Goal: Transaction & Acquisition: Download file/media

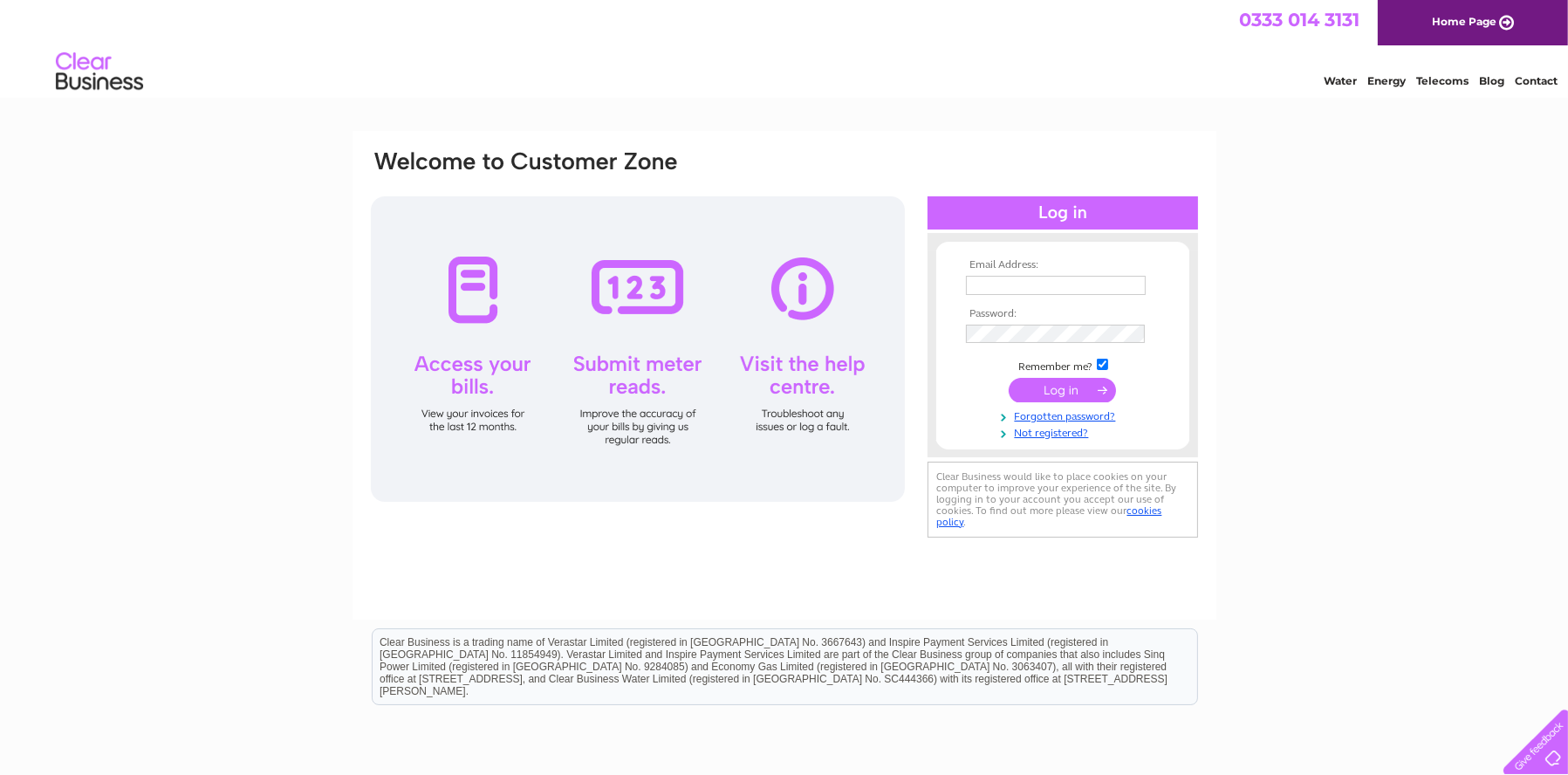
type input "office@handkestate.co.uk"
click at [1054, 394] on input "submit" at bounding box center [1062, 390] width 107 height 24
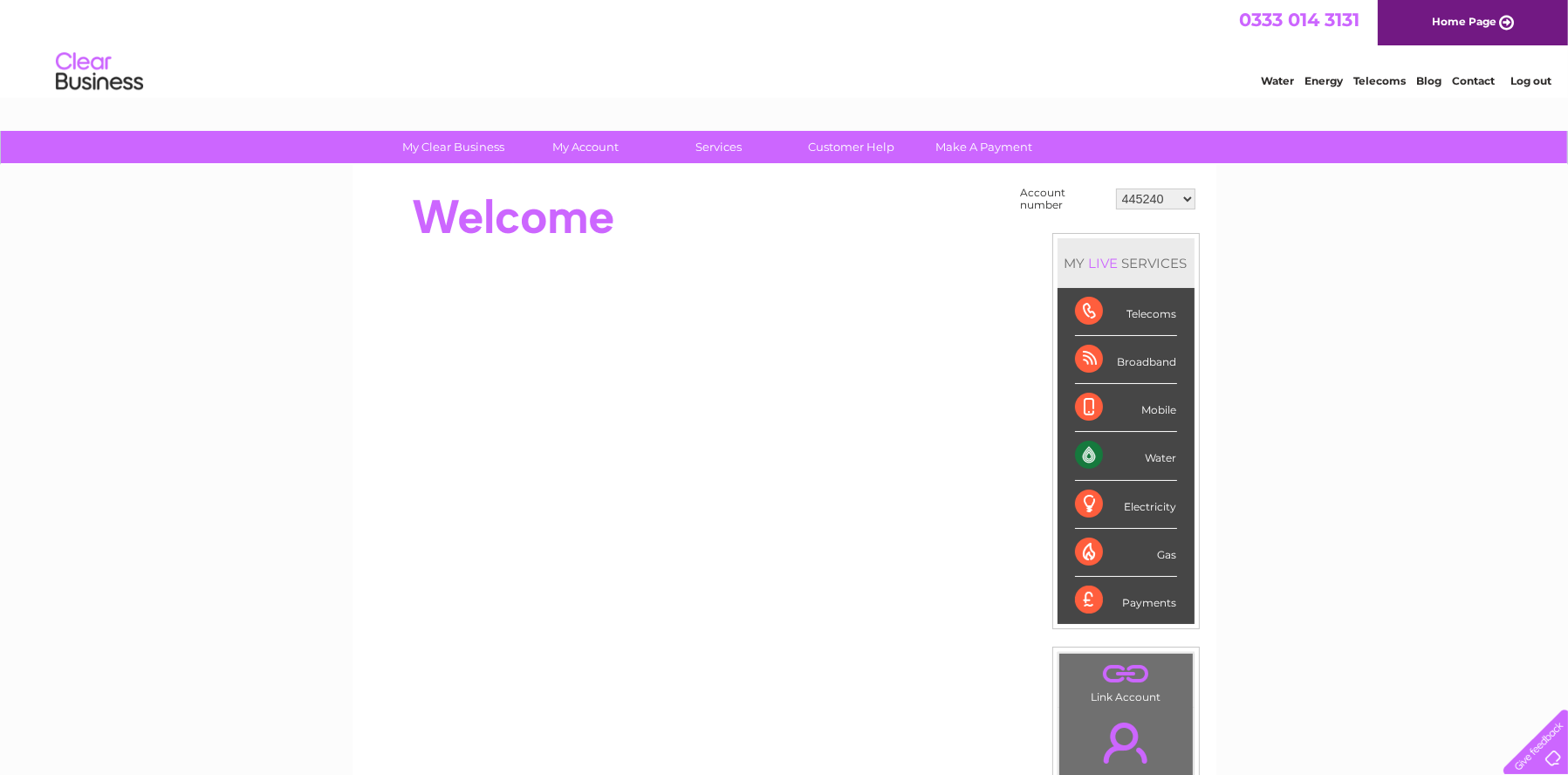
click at [1185, 198] on select "445240 952613 1147469 30312218" at bounding box center [1156, 198] width 79 height 21
select select "30312218"
click at [1117, 188] on select "445240 952613 1147469 30312218" at bounding box center [1156, 198] width 79 height 21
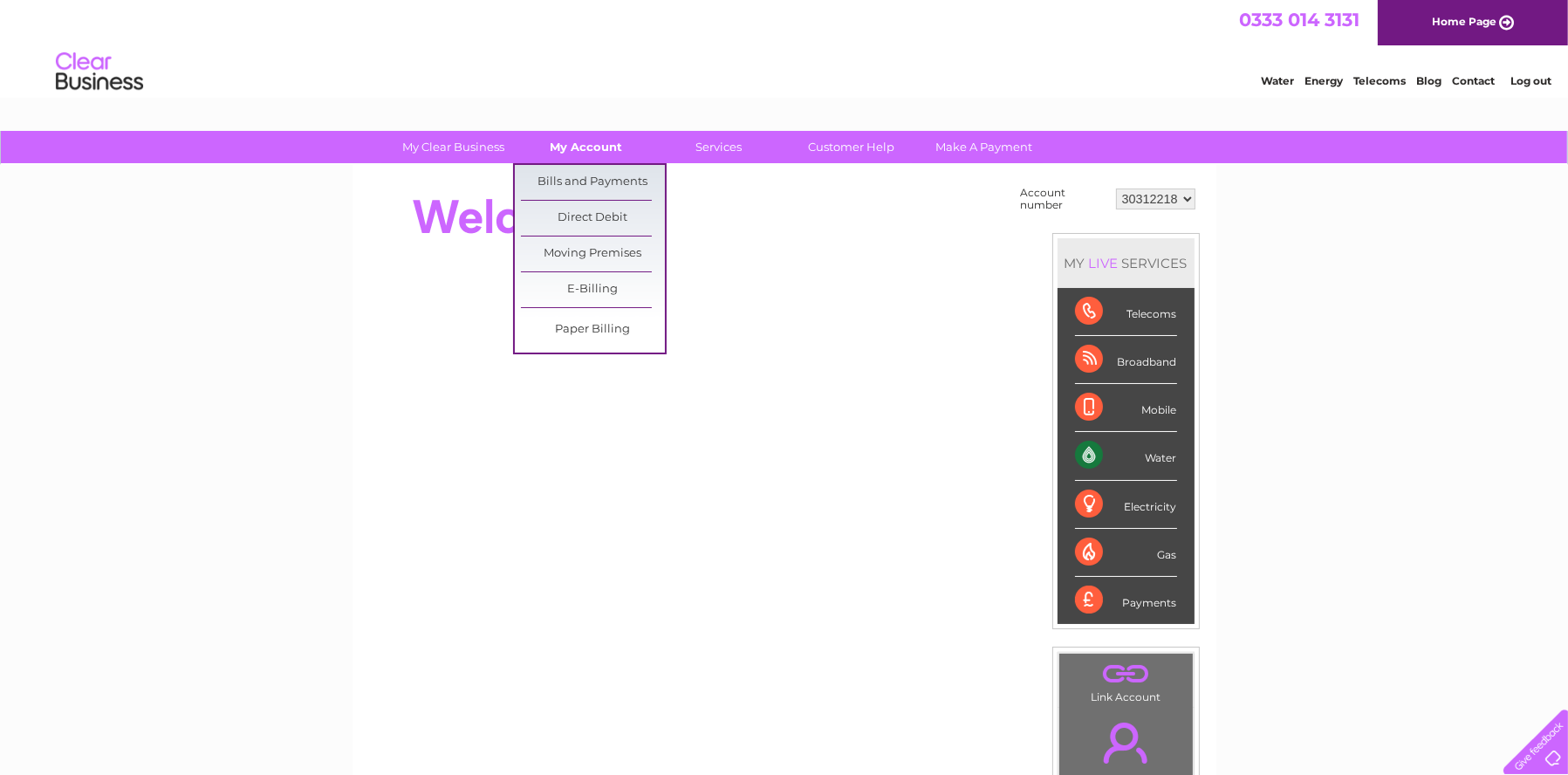
click at [591, 145] on link "My Account" at bounding box center [586, 147] width 144 height 32
click at [594, 182] on link "Bills and Payments" at bounding box center [593, 182] width 144 height 35
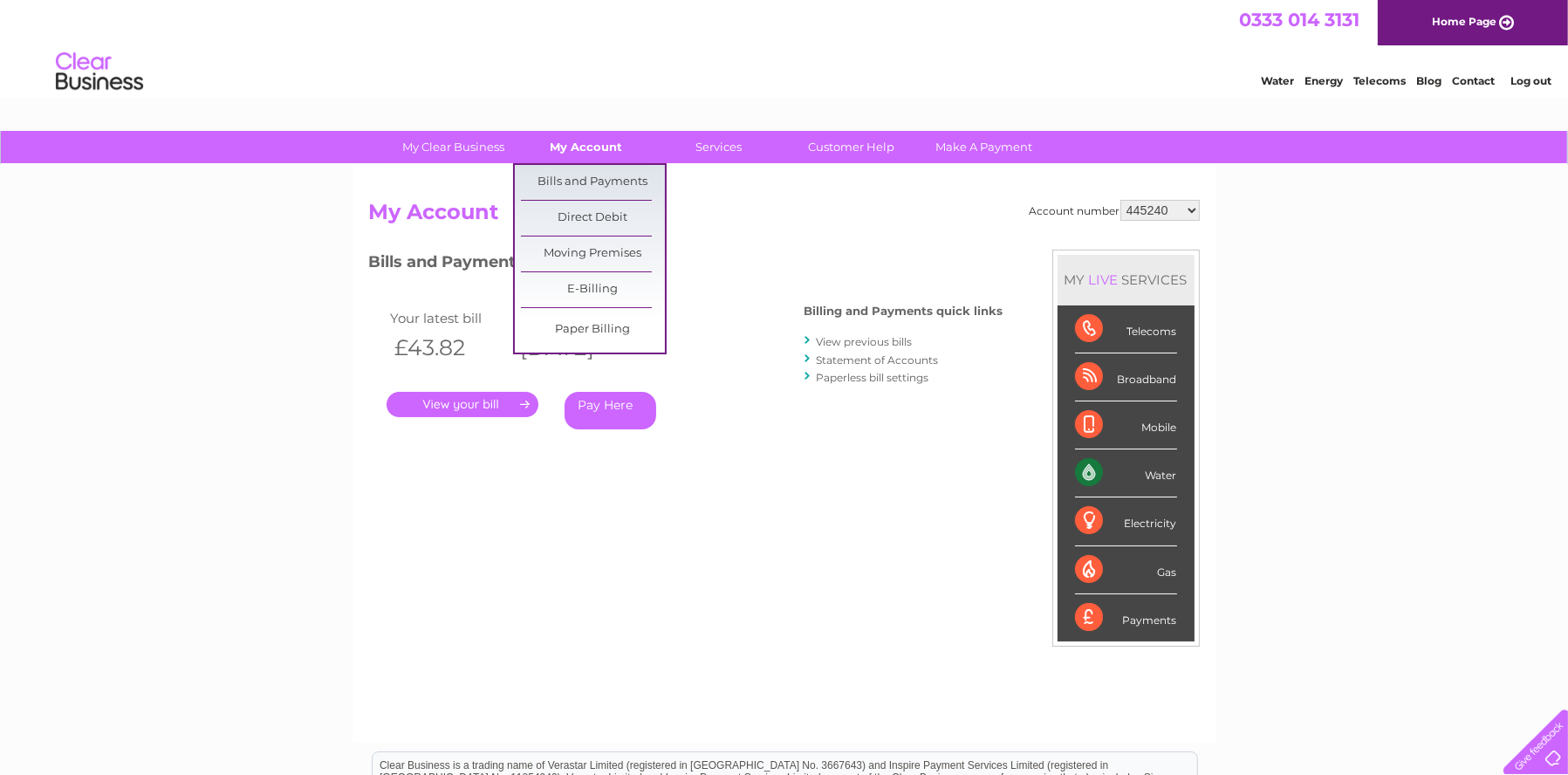
click at [594, 150] on link "My Account" at bounding box center [586, 147] width 144 height 32
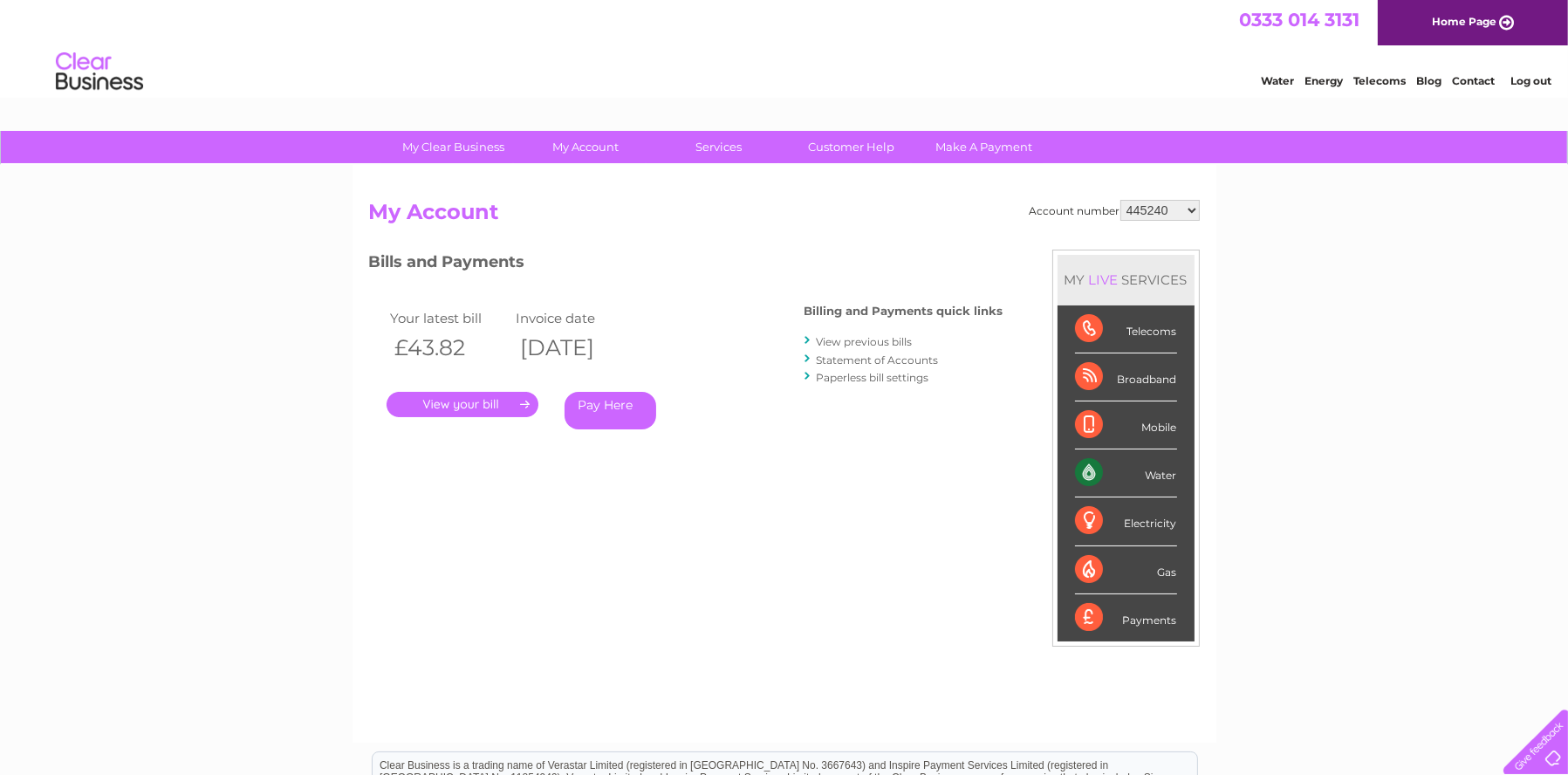
click at [843, 338] on link "View previous bills" at bounding box center [865, 341] width 96 height 14
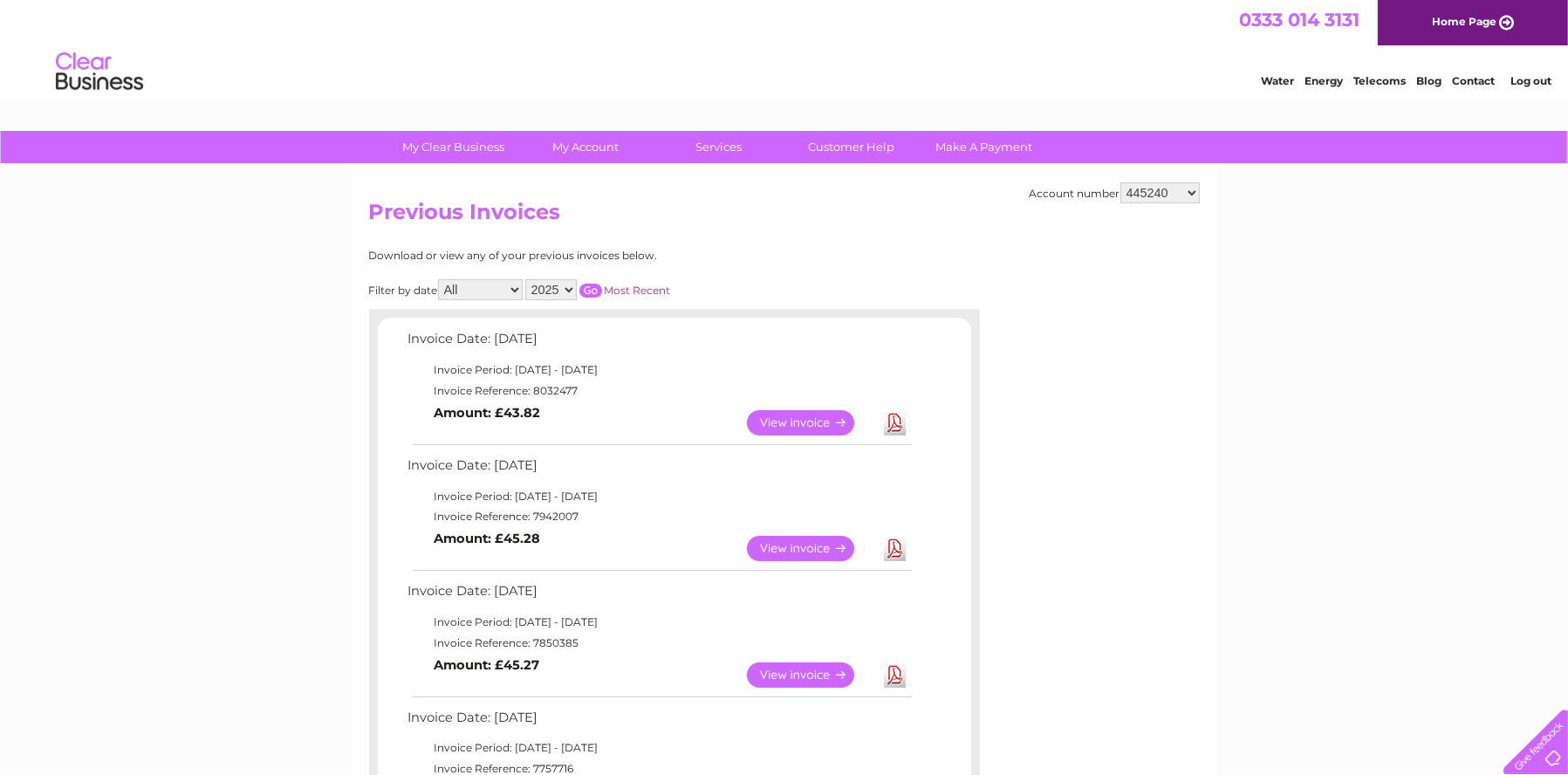
click at [1194, 198] on select "445240 952613 1147469 30312218" at bounding box center [1160, 193] width 79 height 21
select select "952613"
click at [1122, 183] on select "445240 952613 1147469 30312218" at bounding box center [1160, 193] width 79 height 21
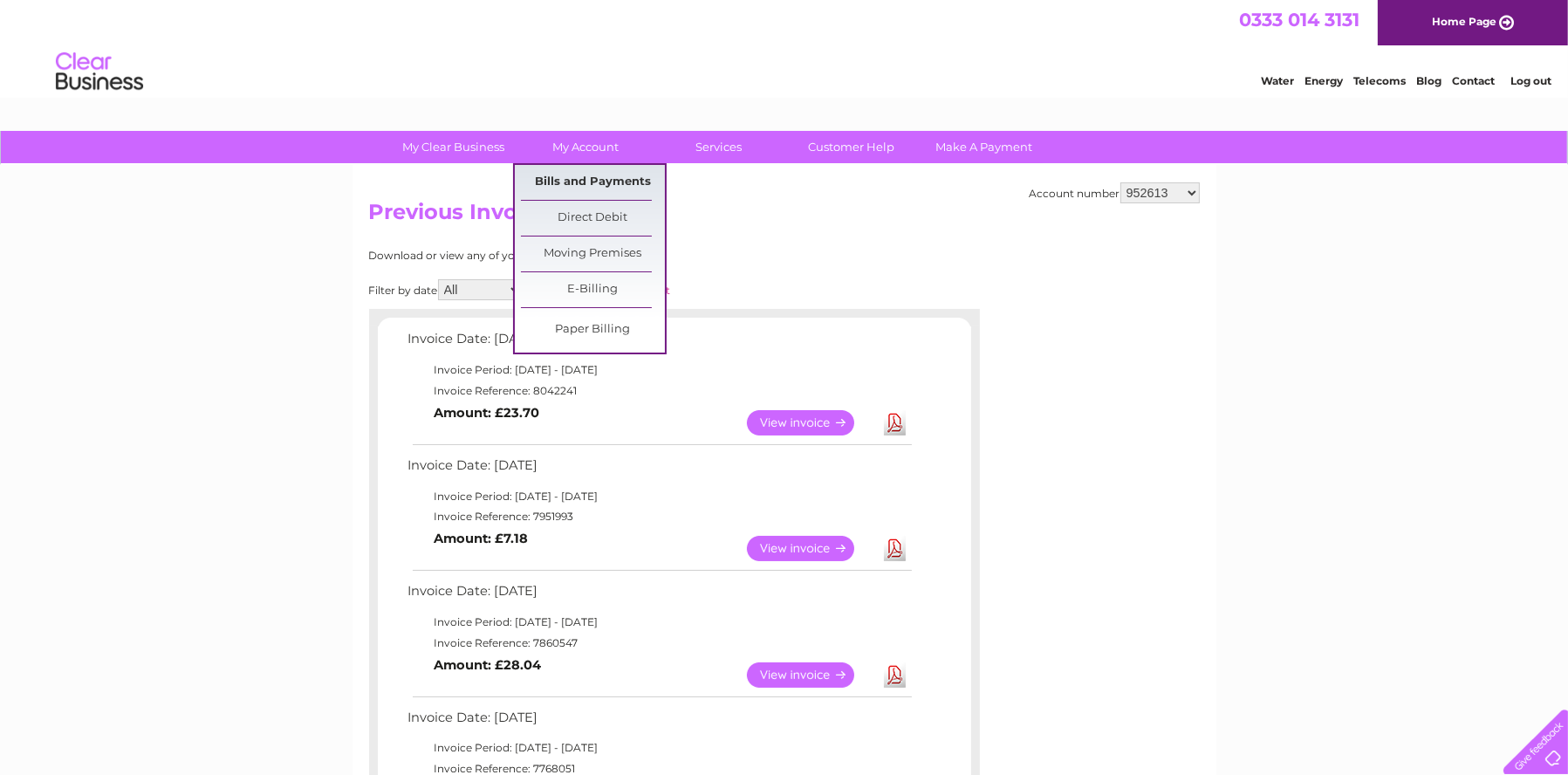
click at [592, 181] on link "Bills and Payments" at bounding box center [593, 182] width 144 height 35
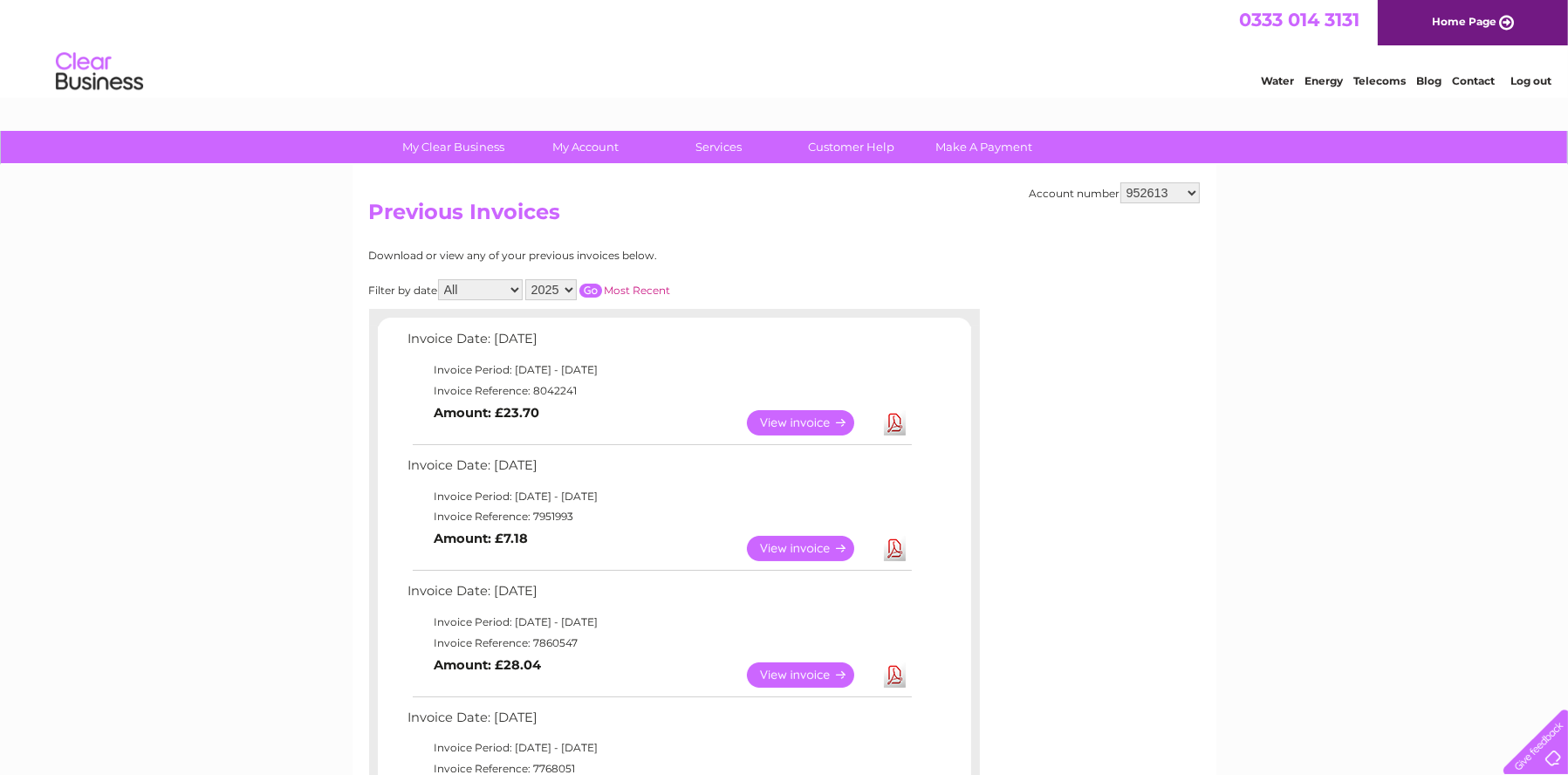
click at [1189, 191] on select "445240 952613 1147469 30312218" at bounding box center [1160, 193] width 79 height 21
select select "1147469"
click at [1122, 183] on select "445240 952613 1147469 30312218" at bounding box center [1160, 193] width 79 height 21
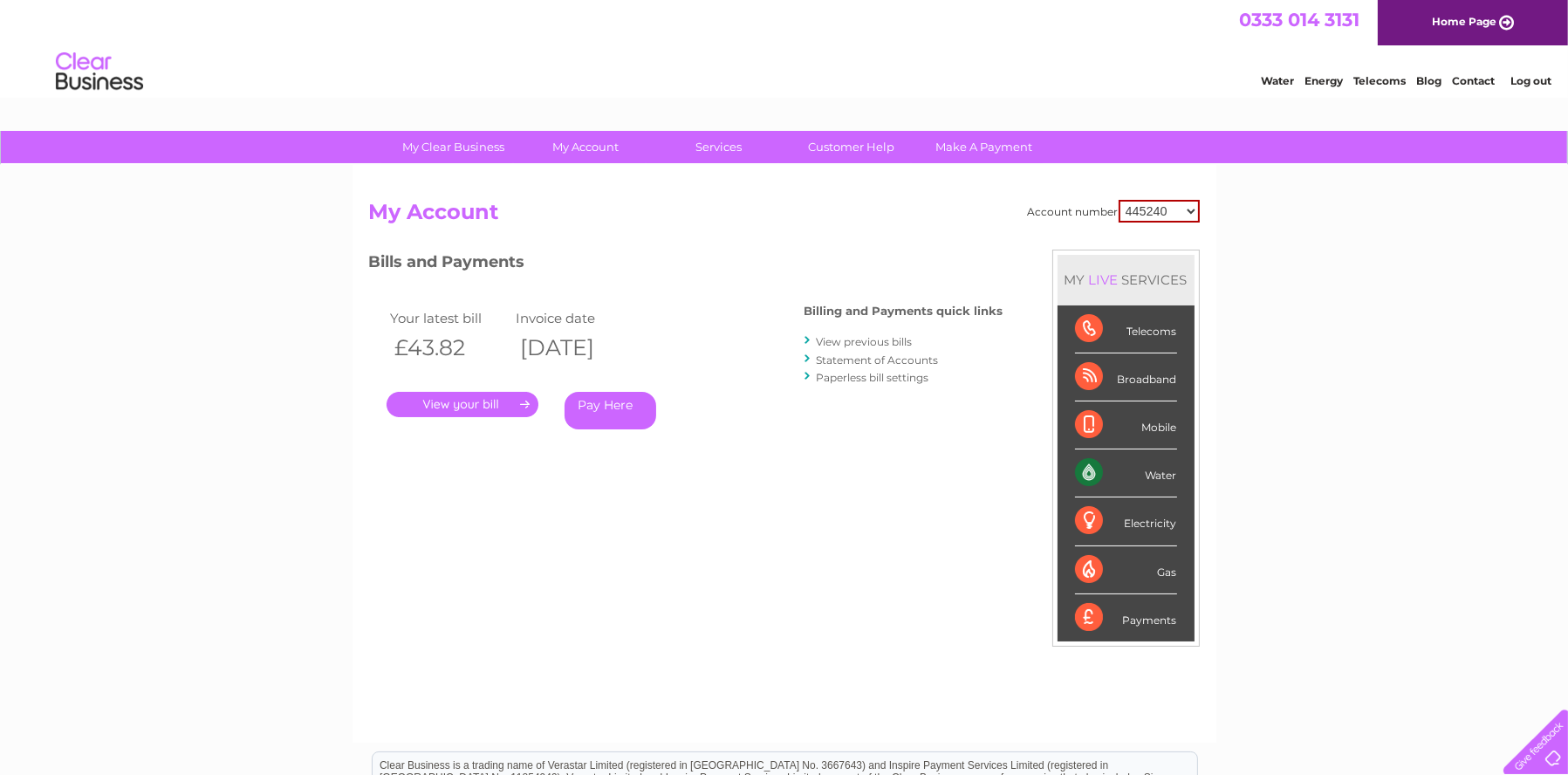
click at [470, 402] on link "." at bounding box center [463, 404] width 152 height 25
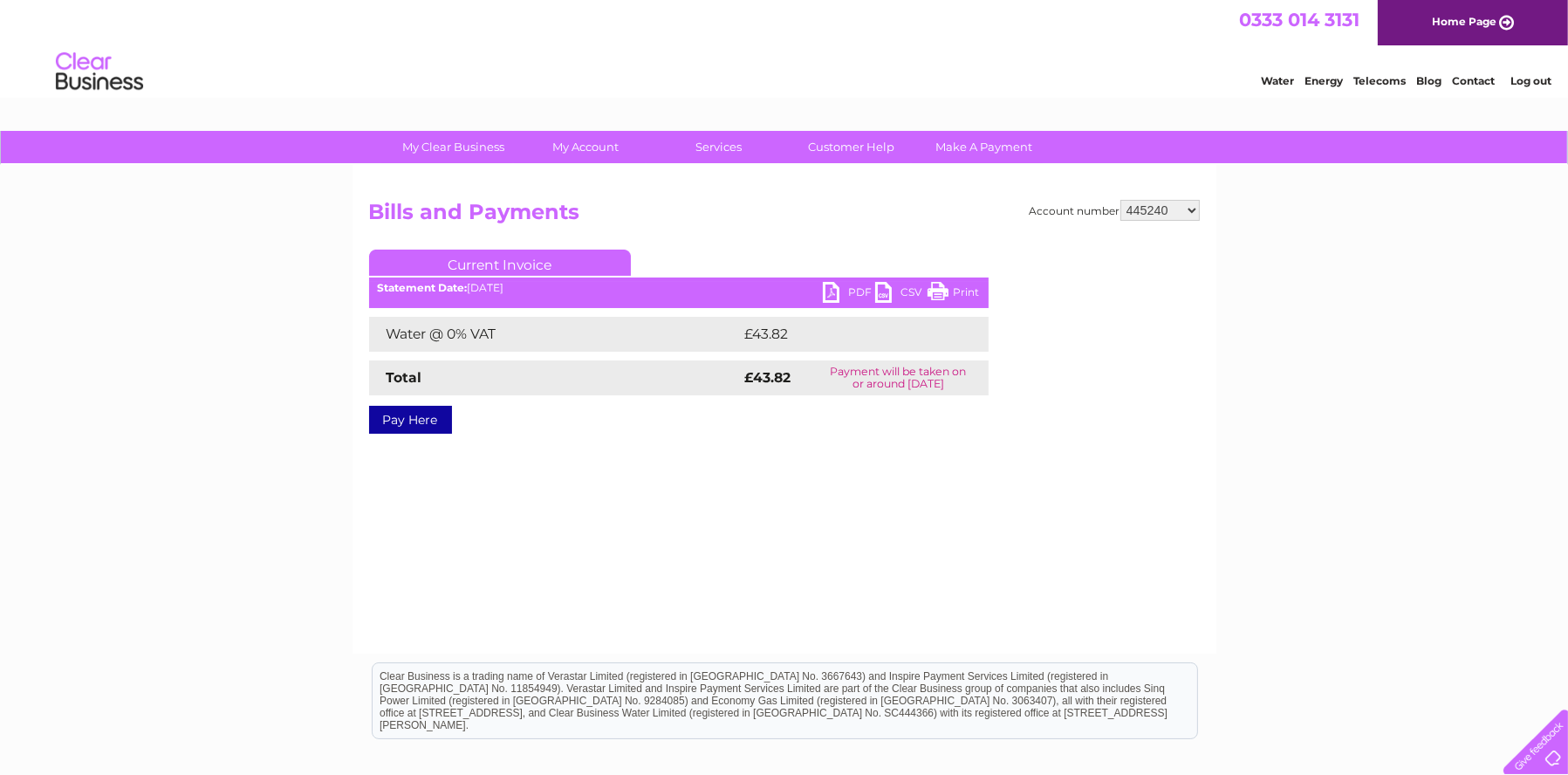
click at [1192, 211] on select "445240 952613 1147469 30312218" at bounding box center [1160, 210] width 79 height 21
select select "30312218"
click at [1122, 200] on select "445240 952613 1147469 30312218" at bounding box center [1160, 210] width 79 height 21
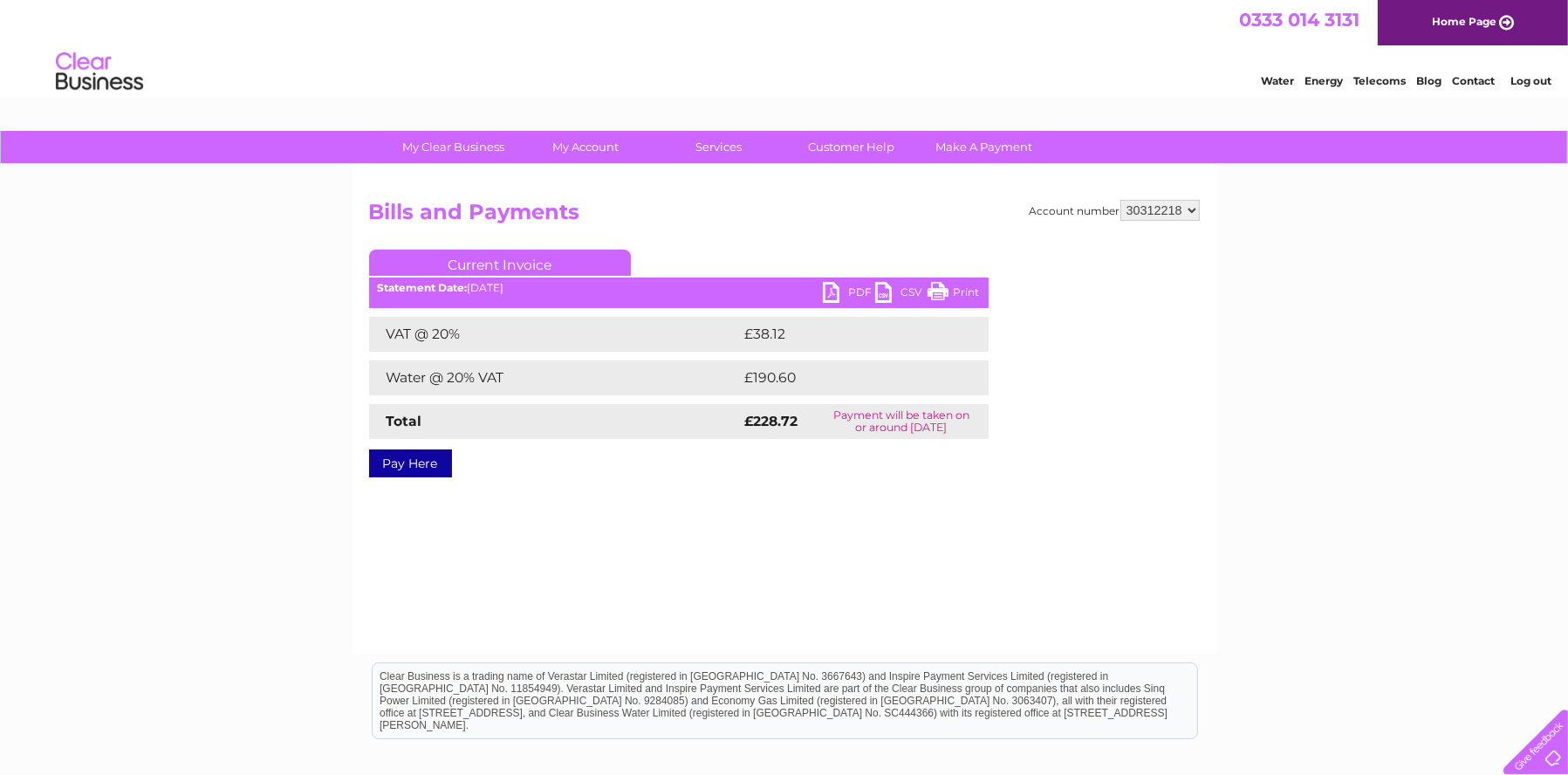
click at [833, 298] on link "PDF" at bounding box center [849, 294] width 52 height 25
click at [1194, 211] on select "445240 952613 1147469 30312218" at bounding box center [1160, 210] width 79 height 21
select select "445240"
click at [1122, 200] on select "445240 952613 1147469 30312218" at bounding box center [1160, 210] width 79 height 21
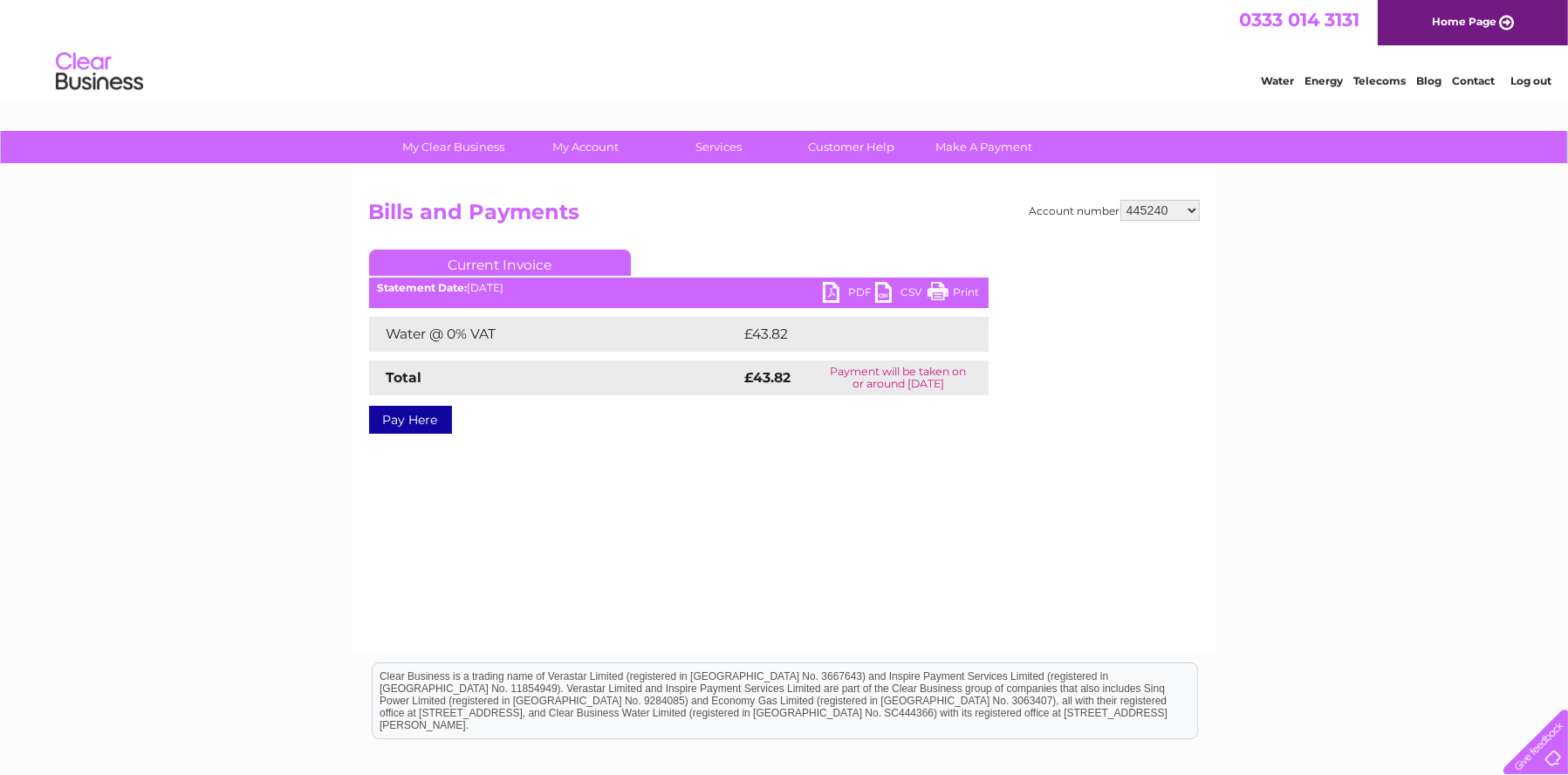
click at [1189, 207] on select "445240 952613 1147469 30312218" at bounding box center [1160, 210] width 79 height 21
click at [1122, 200] on select "445240 952613 1147469 30312218" at bounding box center [1160, 210] width 79 height 21
click at [1195, 211] on select "445240 952613 1147469 30312218" at bounding box center [1160, 210] width 79 height 21
select select "952613"
click at [1122, 200] on select "445240 952613 1147469 30312218" at bounding box center [1160, 210] width 79 height 21
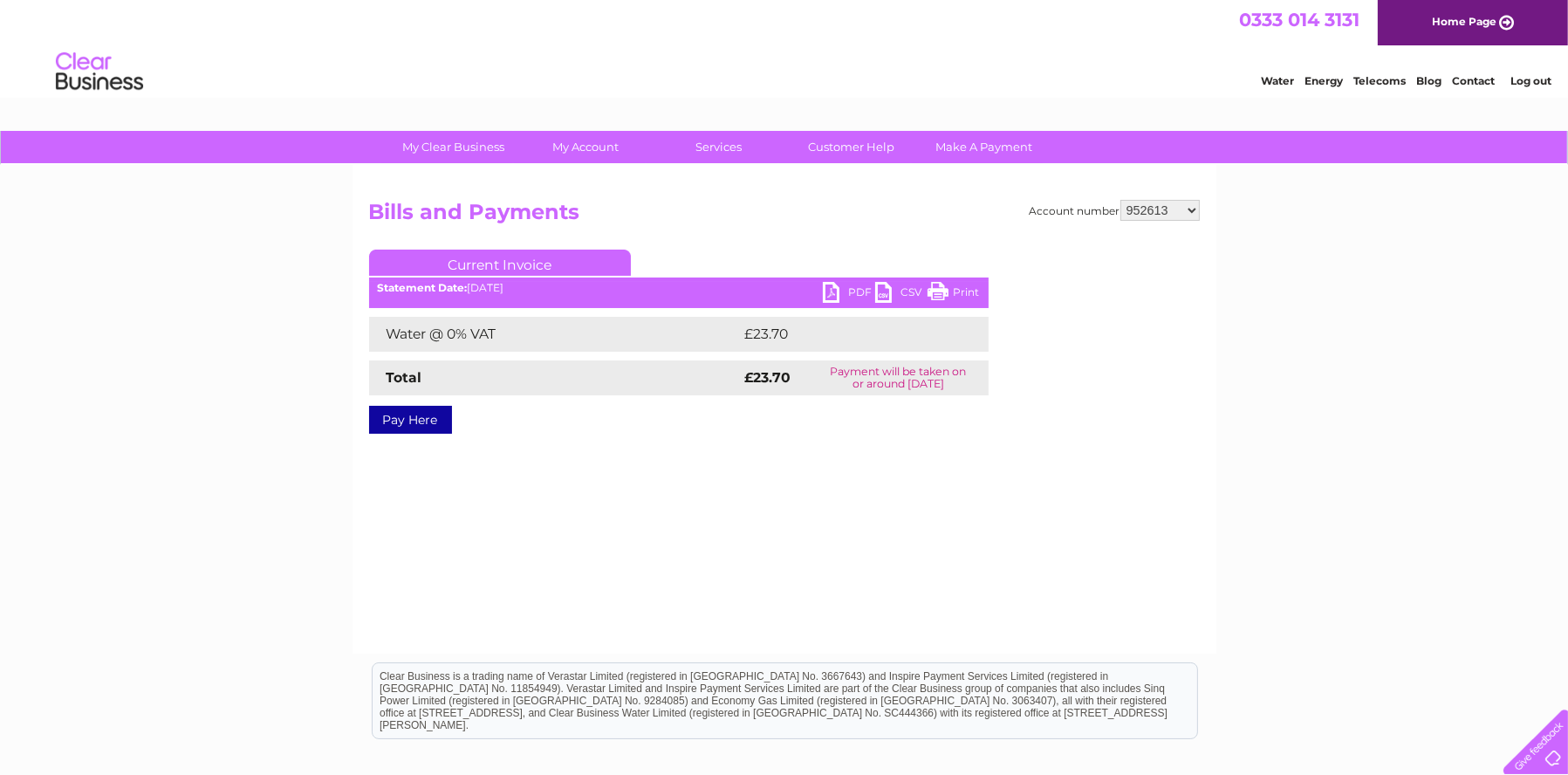
click at [1193, 210] on select "445240 952613 1147469 30312218" at bounding box center [1160, 210] width 79 height 21
select select "1147469"
click at [1122, 200] on select "445240 952613 1147469 30312218" at bounding box center [1160, 210] width 79 height 21
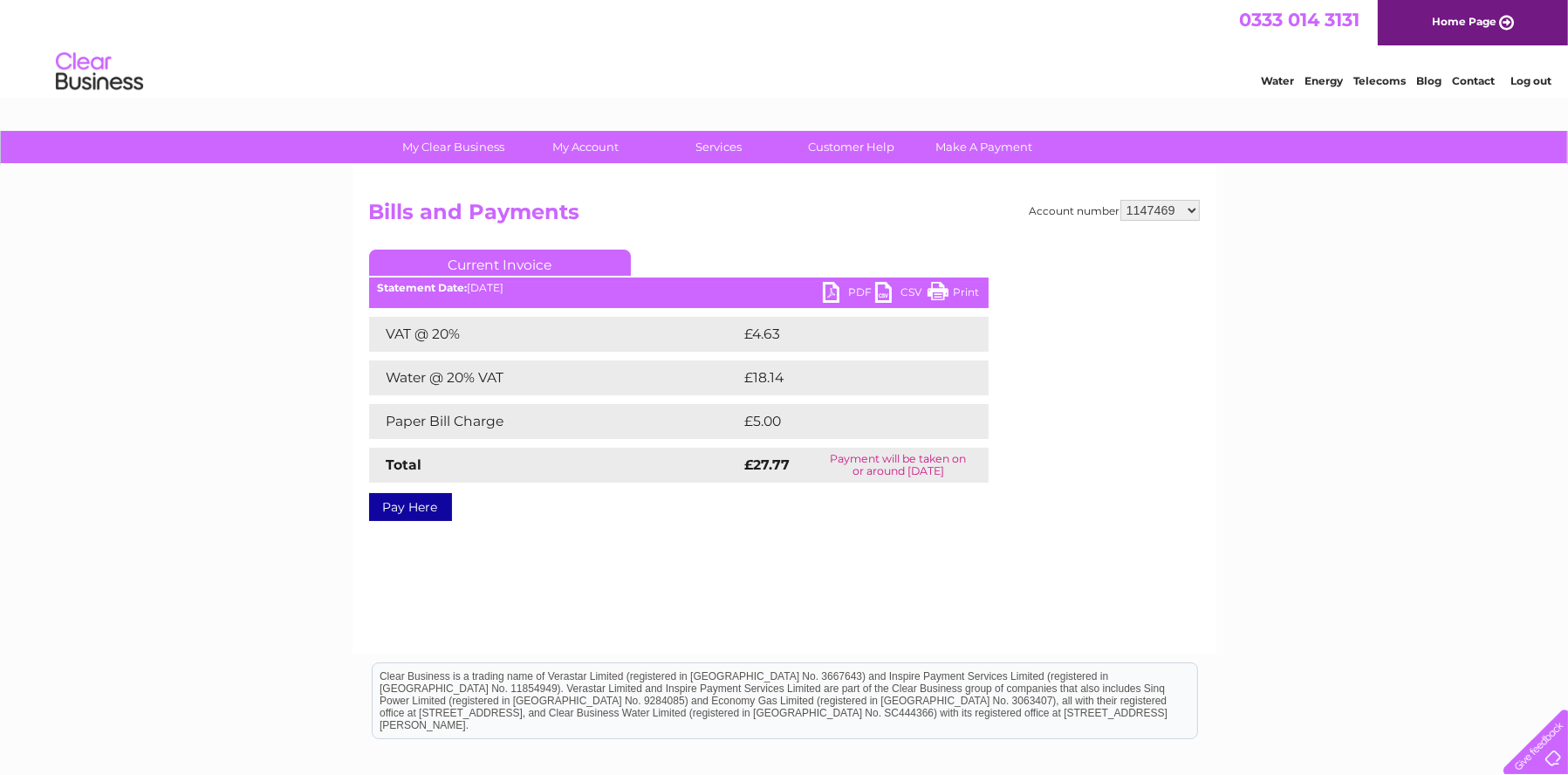
click at [1193, 214] on select "445240 952613 1147469 30312218" at bounding box center [1160, 210] width 79 height 21
select select "30312218"
click at [1122, 200] on select "445240 952613 1147469 30312218" at bounding box center [1160, 210] width 79 height 21
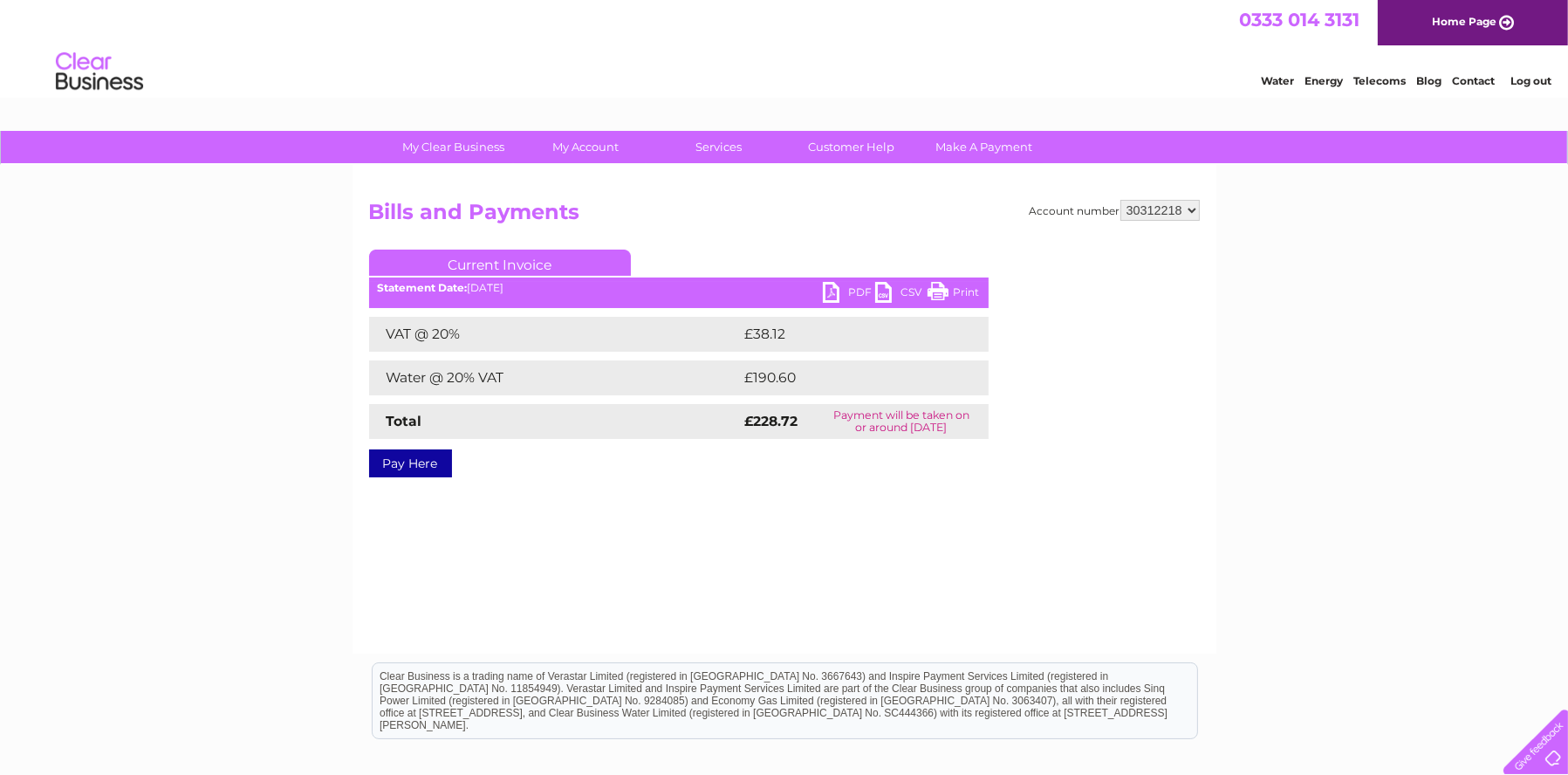
click at [1534, 81] on link "Log out" at bounding box center [1531, 80] width 41 height 14
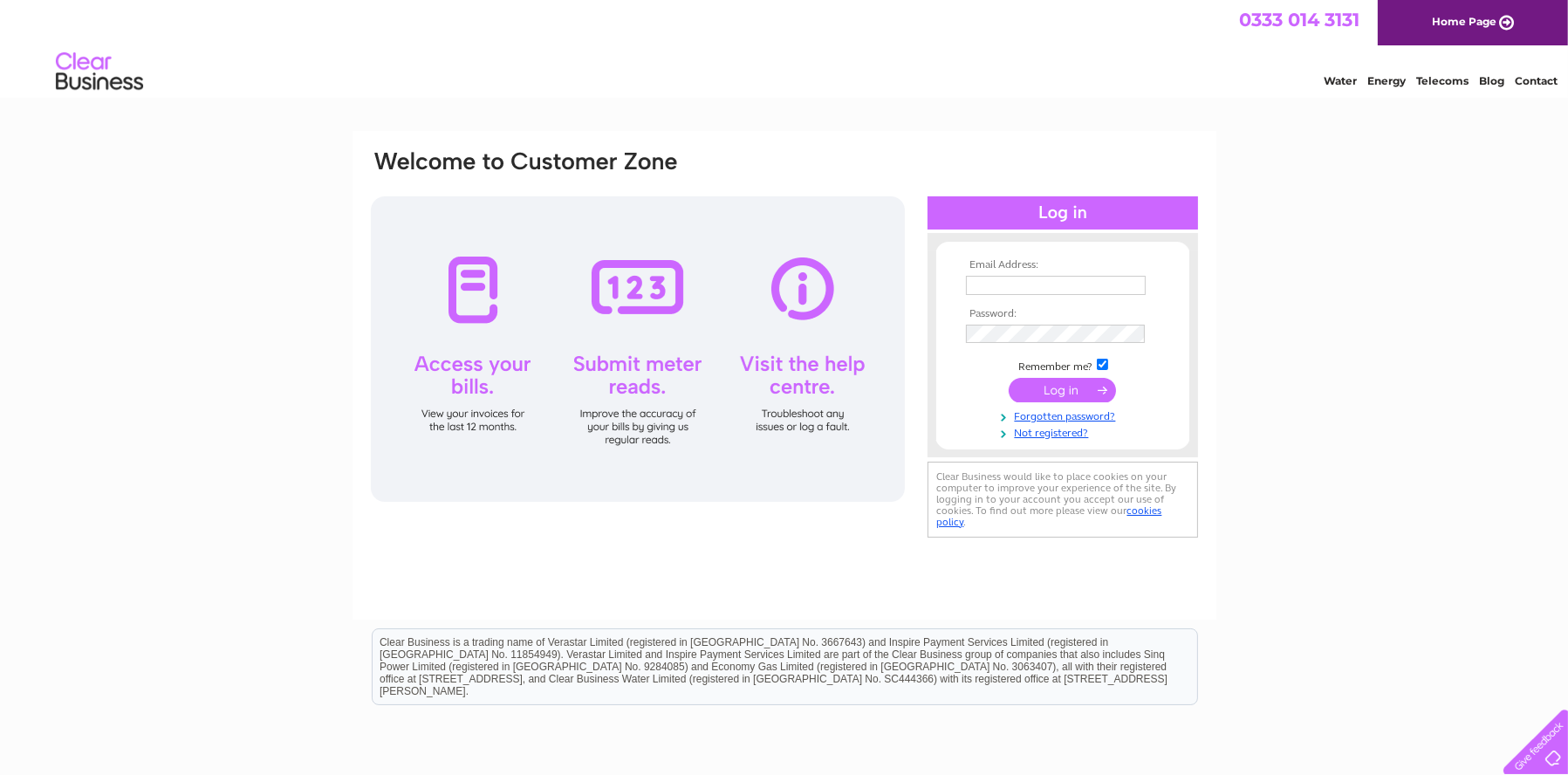
type input "[EMAIL_ADDRESS][DOMAIN_NAME]"
click at [1083, 385] on input "submit" at bounding box center [1062, 390] width 107 height 24
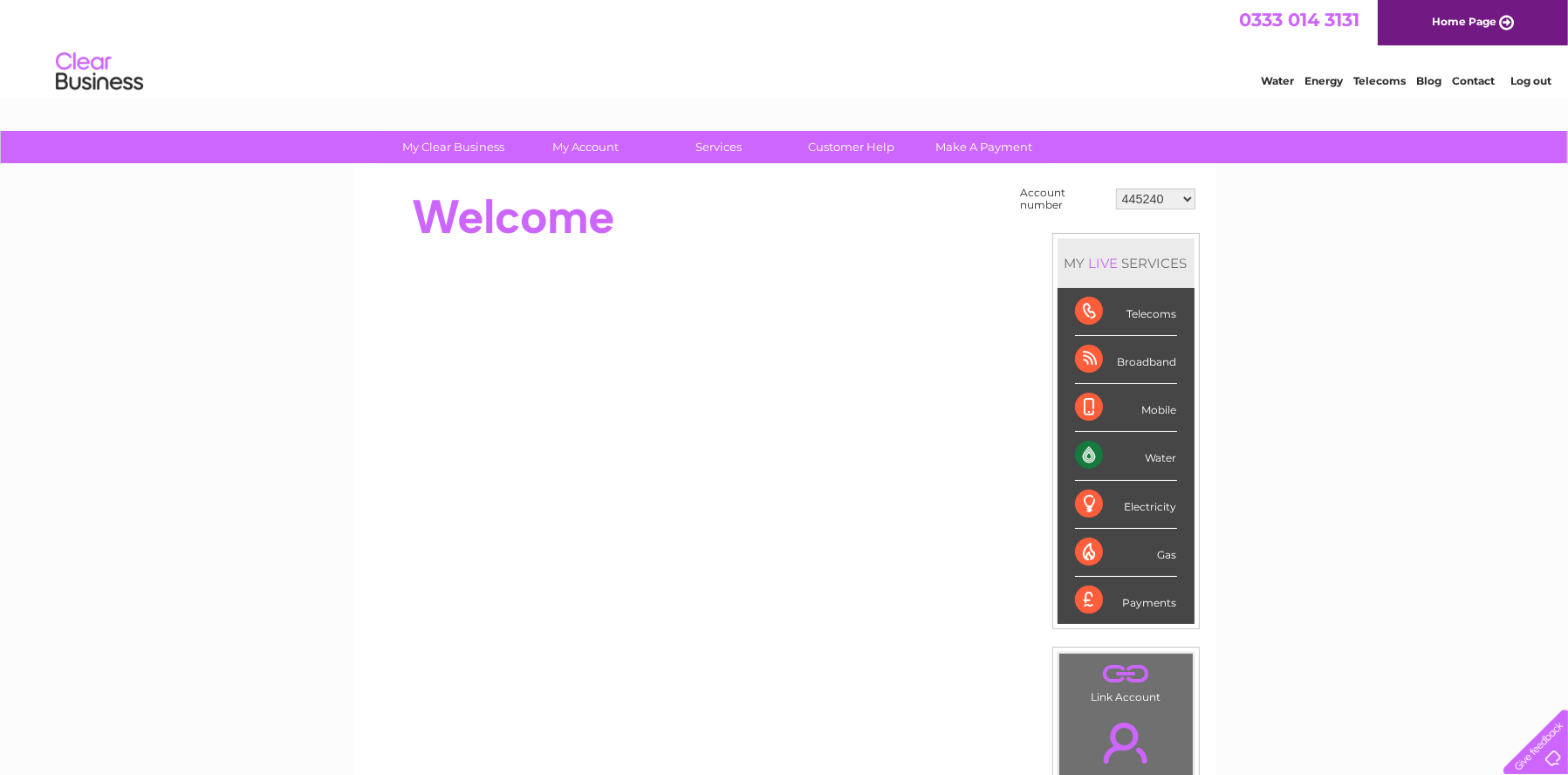
click at [1190, 201] on select "445240 952613 1147469 30312218" at bounding box center [1156, 198] width 79 height 21
select select "30312218"
click at [1117, 188] on select "445240 952613 1147469 30312218" at bounding box center [1156, 198] width 79 height 21
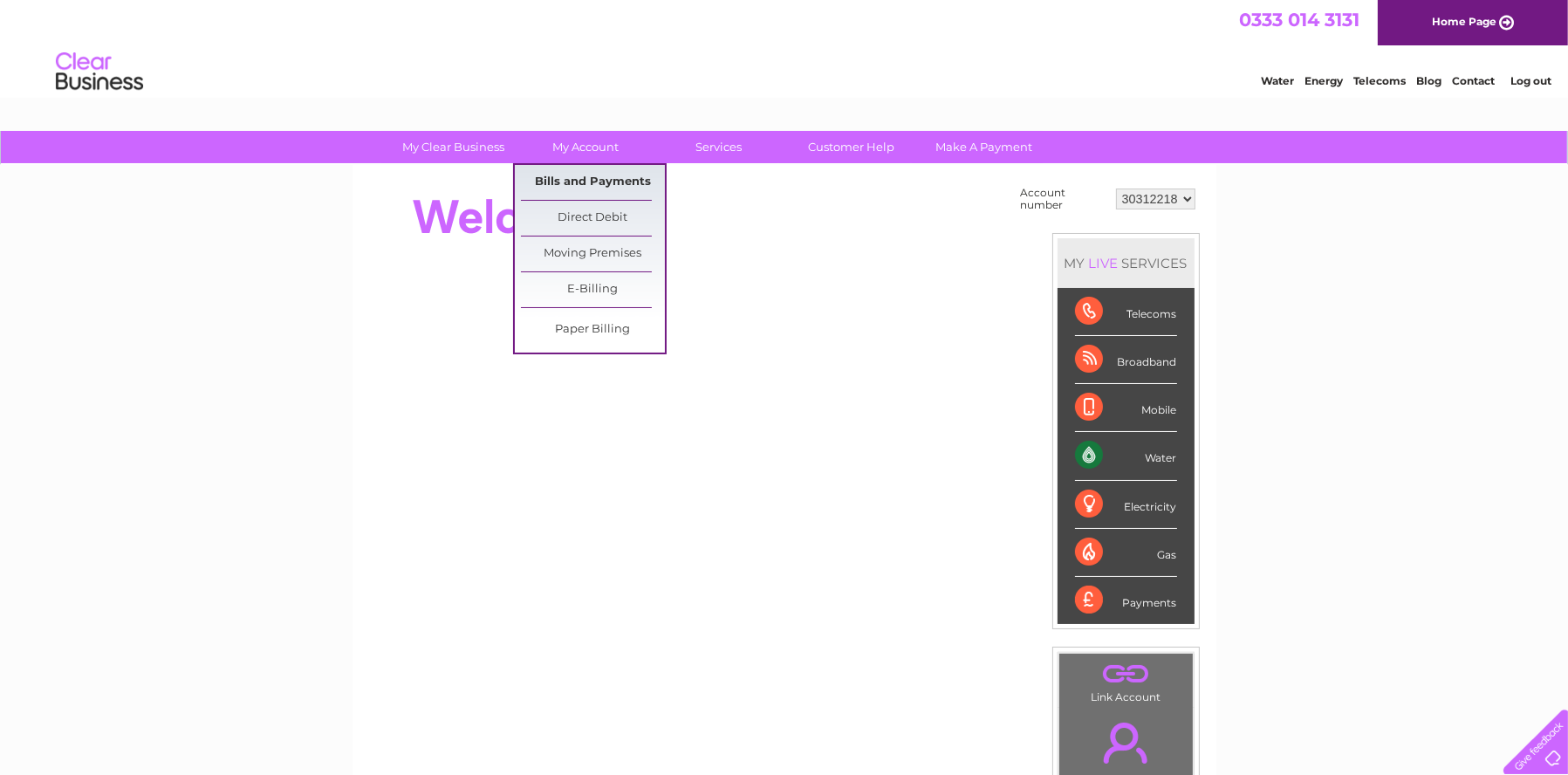
click at [598, 182] on link "Bills and Payments" at bounding box center [593, 182] width 144 height 35
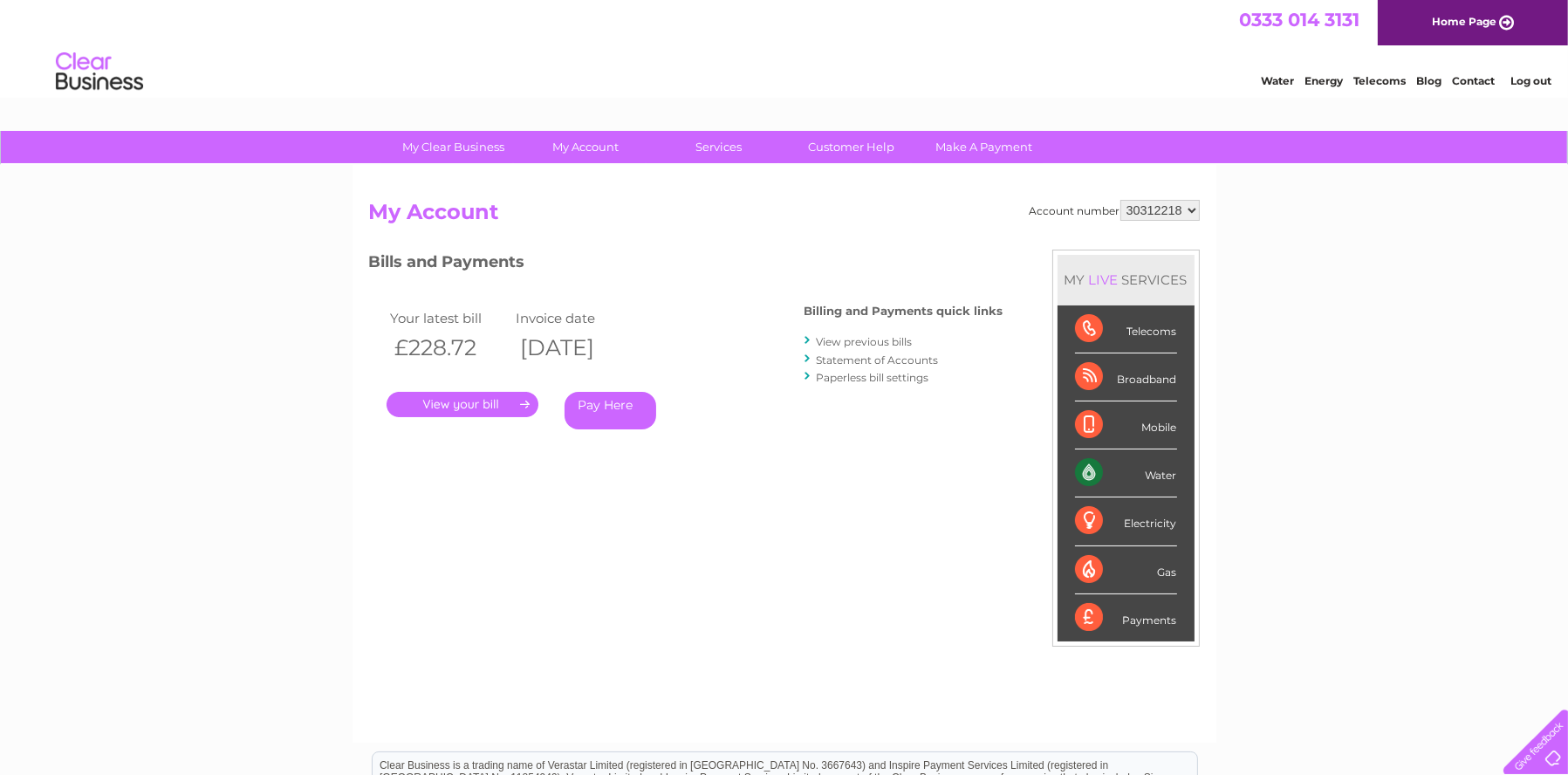
click at [503, 408] on link "." at bounding box center [463, 404] width 152 height 25
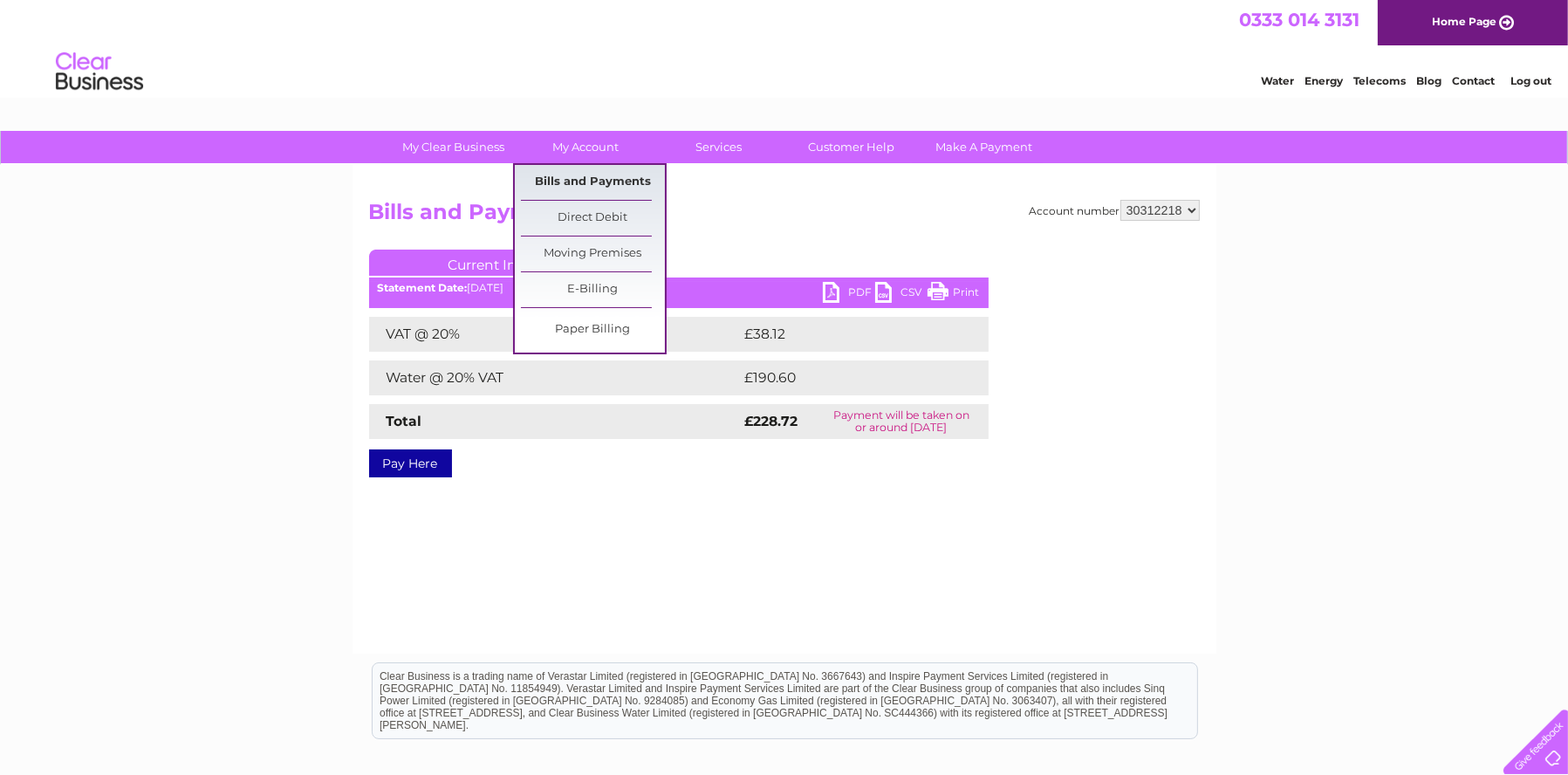
click at [588, 184] on link "Bills and Payments" at bounding box center [593, 182] width 144 height 35
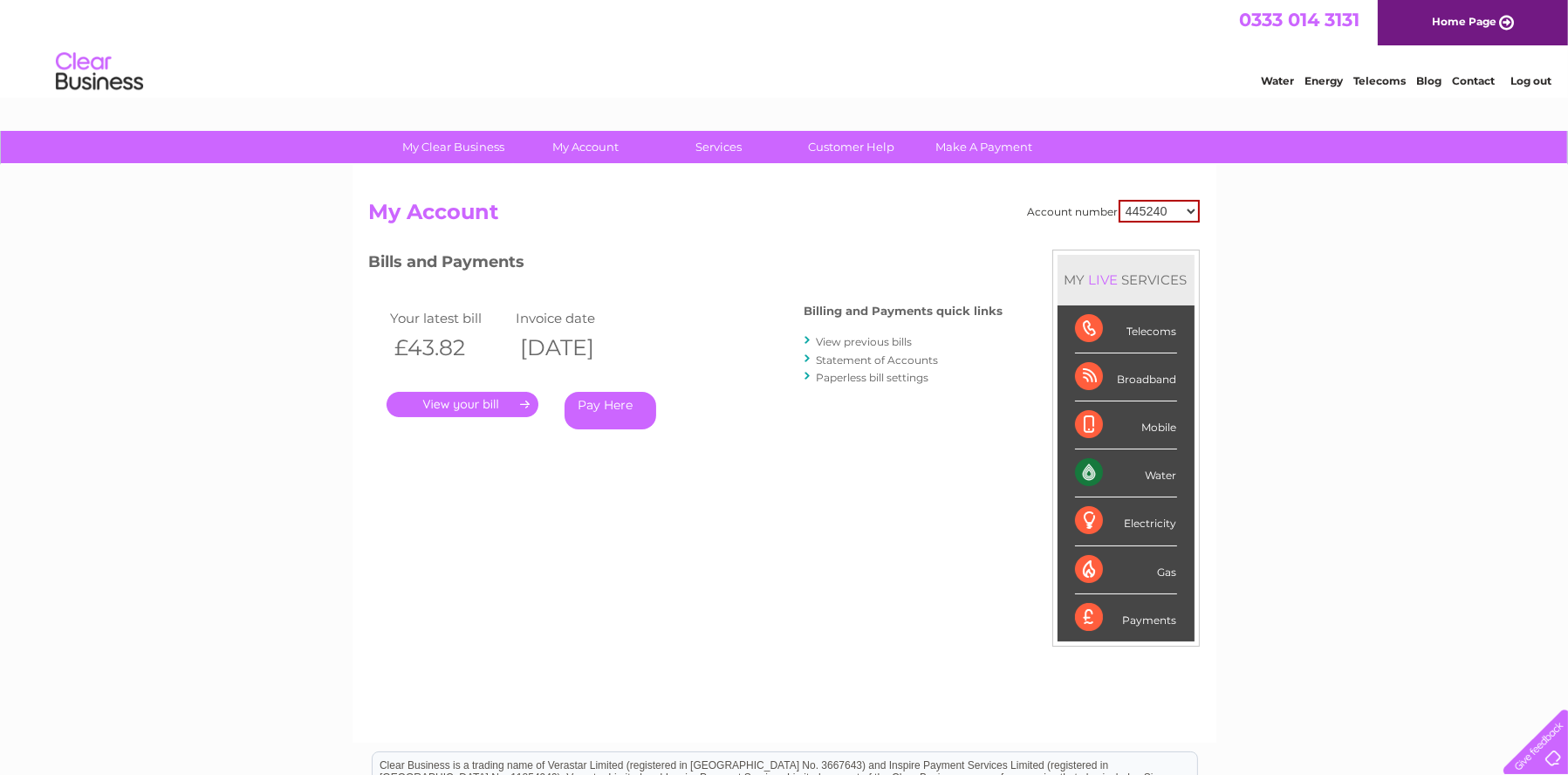
click at [864, 345] on link "View previous bills" at bounding box center [865, 341] width 96 height 14
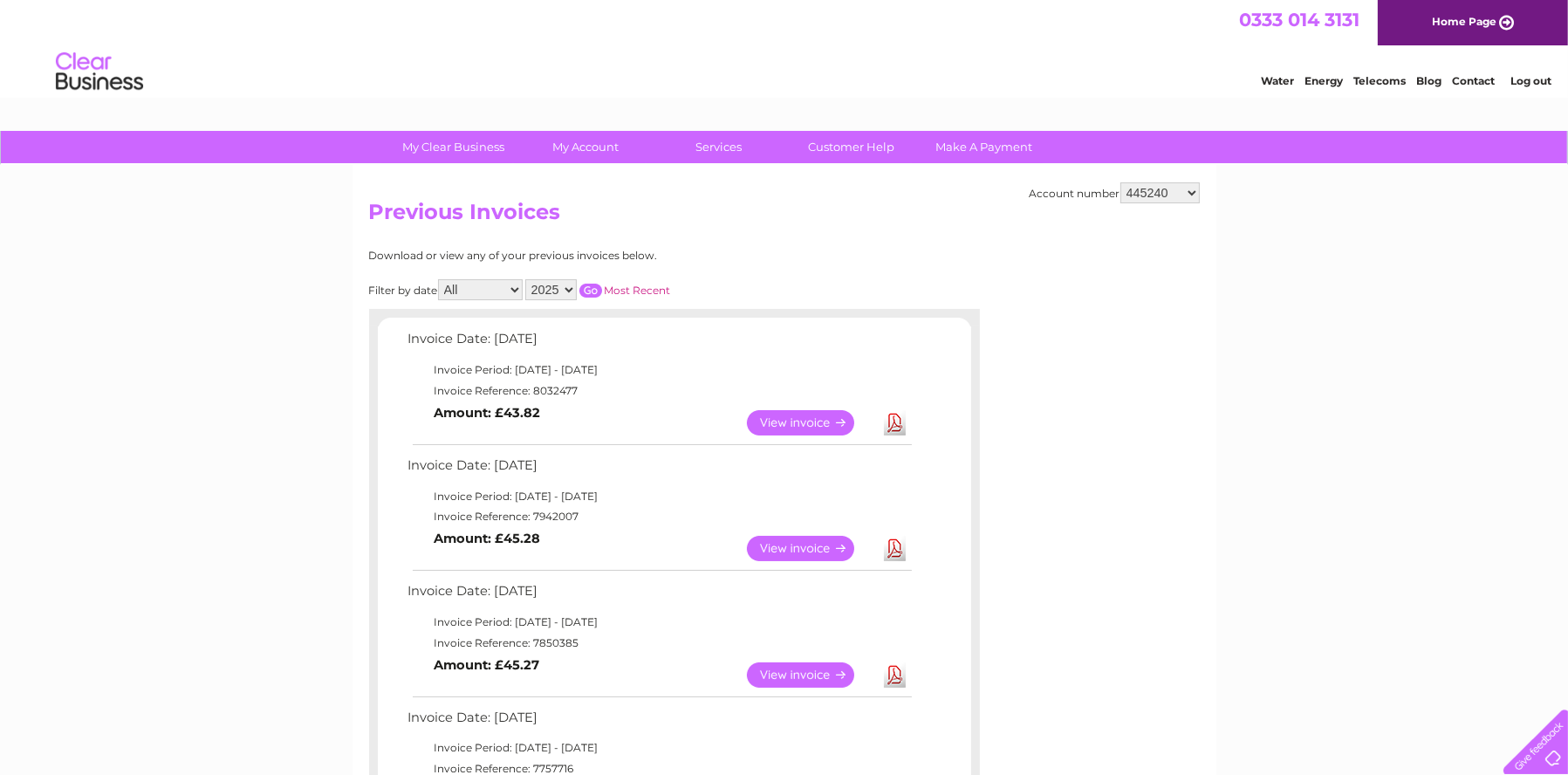
click at [816, 552] on link "View" at bounding box center [811, 548] width 129 height 25
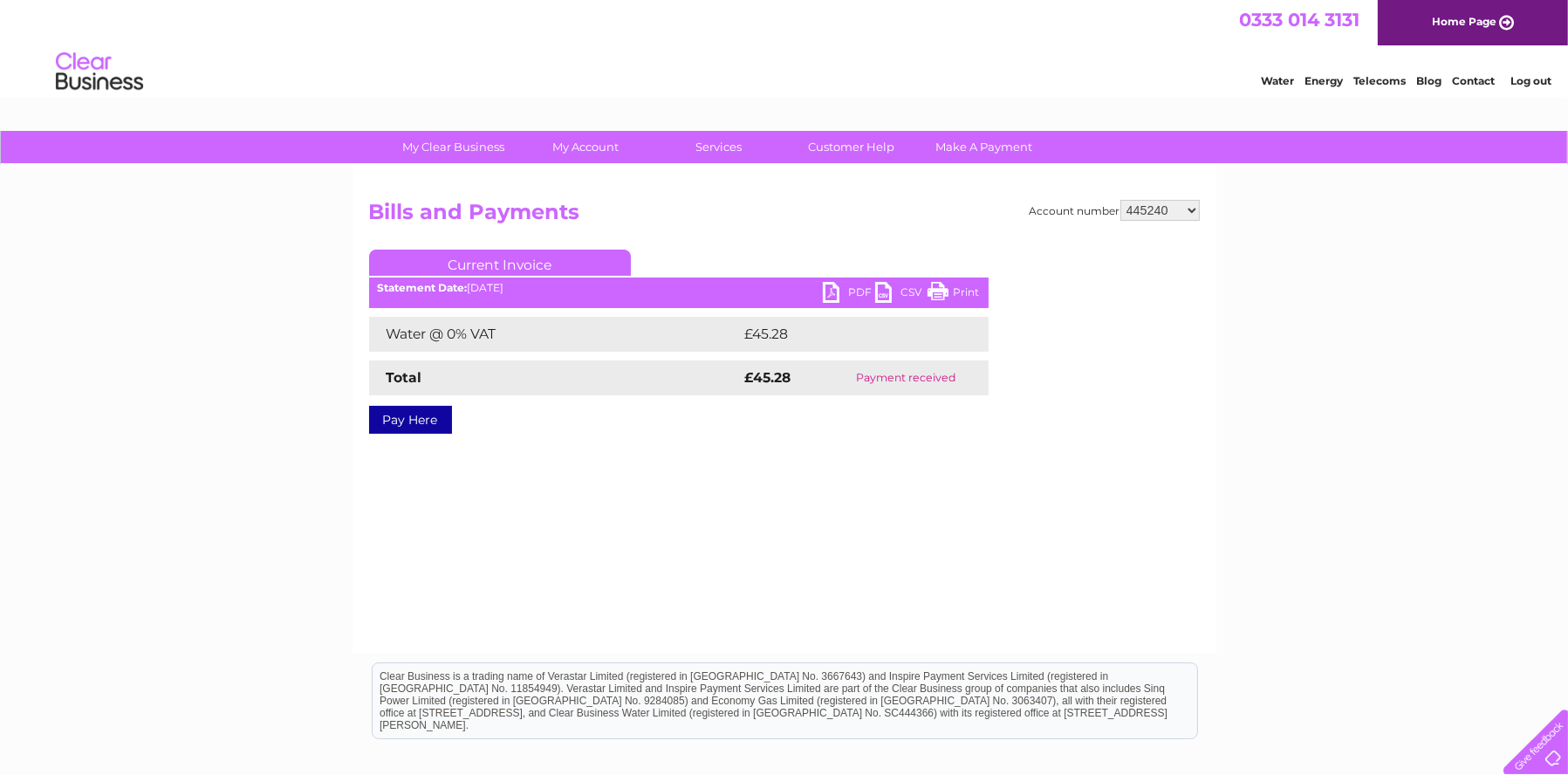
click at [834, 289] on link "PDF" at bounding box center [849, 294] width 52 height 25
click at [1191, 204] on select "445240 952613 1147469 30312218" at bounding box center [1160, 210] width 79 height 21
select select "30312218"
click at [1122, 200] on select "445240 952613 1147469 30312218" at bounding box center [1160, 210] width 79 height 21
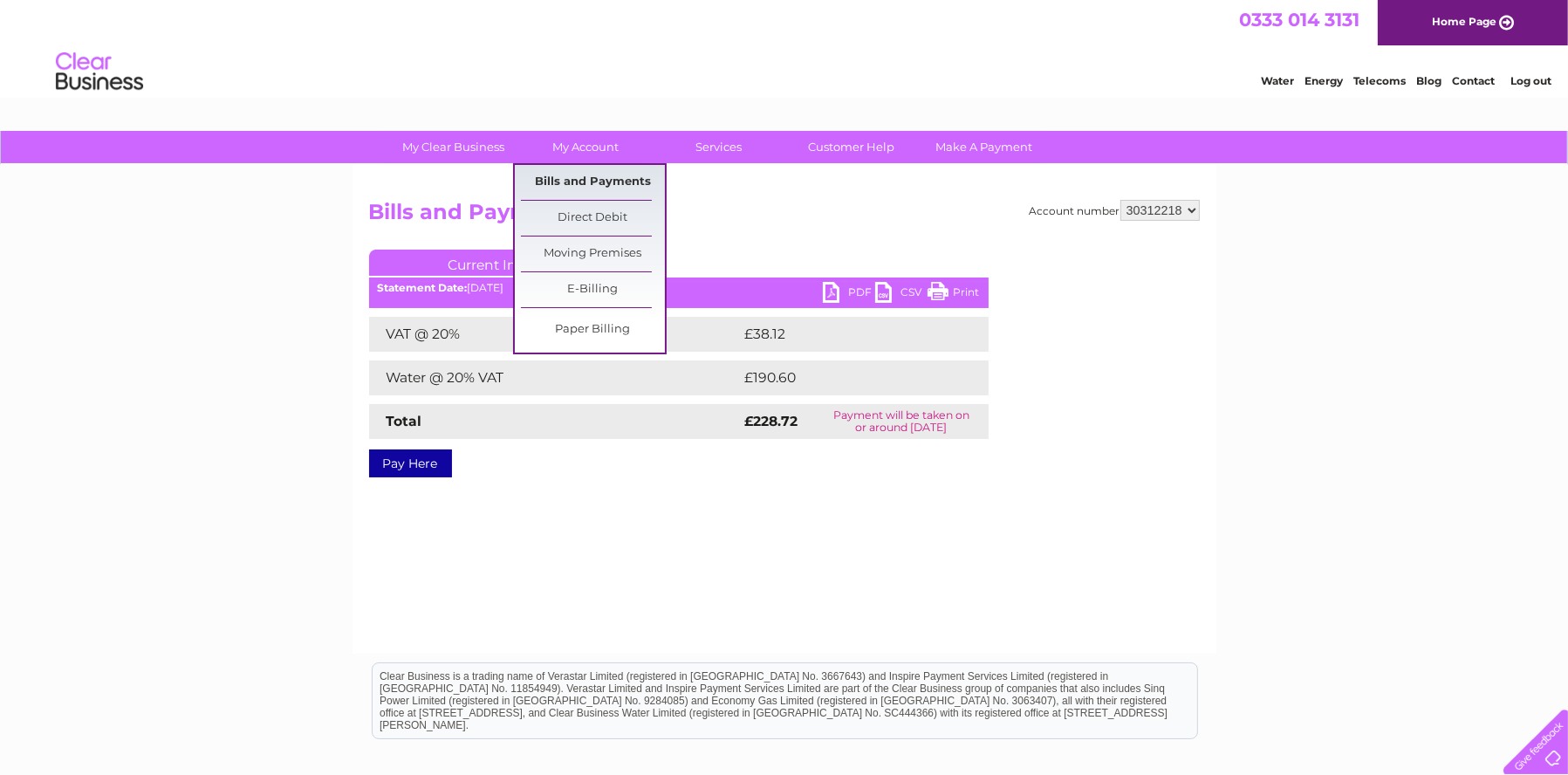
click at [602, 179] on link "Bills and Payments" at bounding box center [593, 182] width 144 height 35
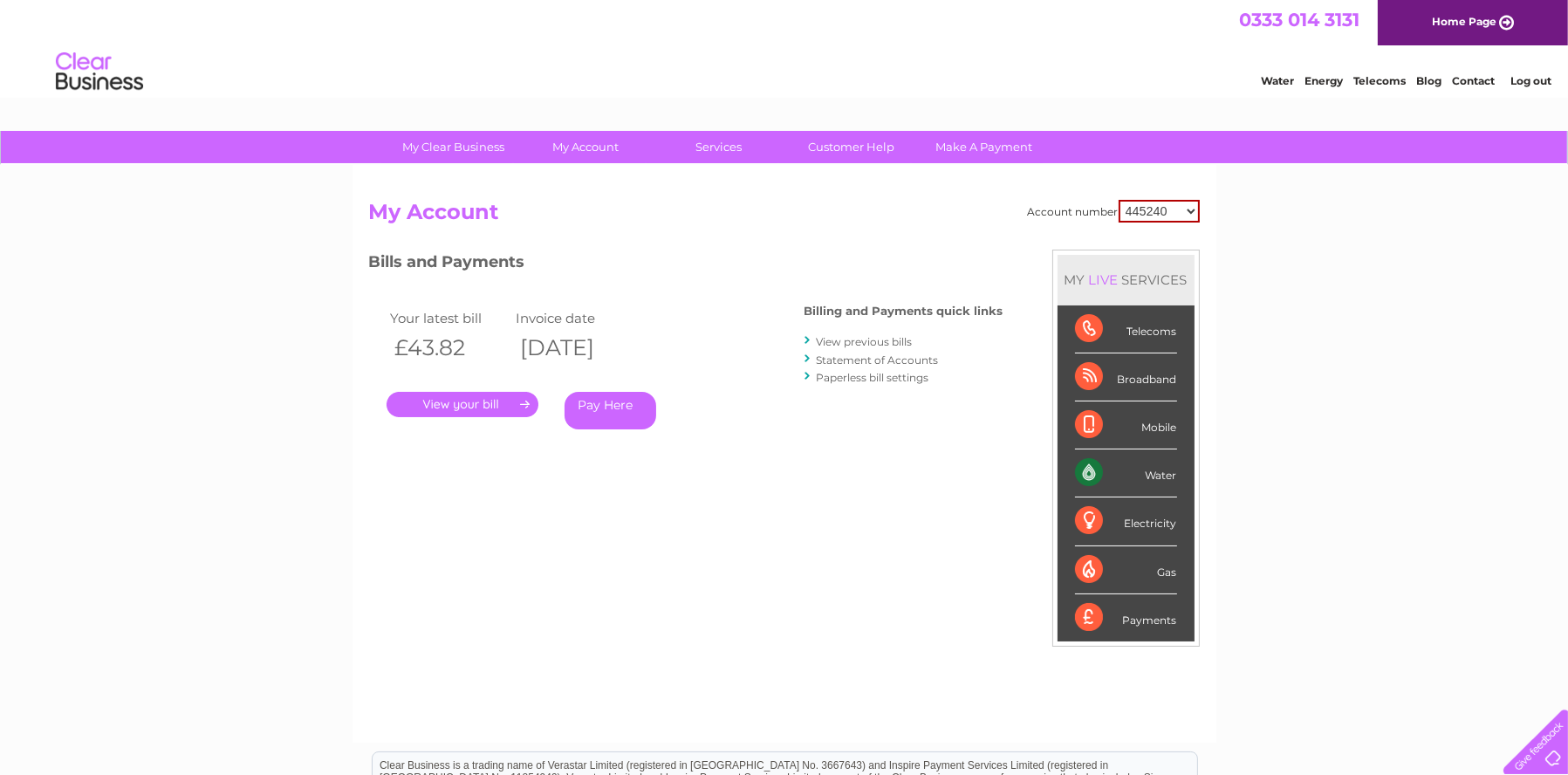
drag, startPoint x: 0, startPoint y: 0, endPoint x: 1193, endPoint y: 209, distance: 1211.2
click at [1193, 209] on select "445240 952613 1147469 30312218" at bounding box center [1159, 211] width 81 height 23
select select "30312218"
click at [1120, 200] on select "445240 952613 1147469 30312218" at bounding box center [1159, 211] width 81 height 23
click at [851, 337] on link "View previous bills" at bounding box center [865, 341] width 96 height 14
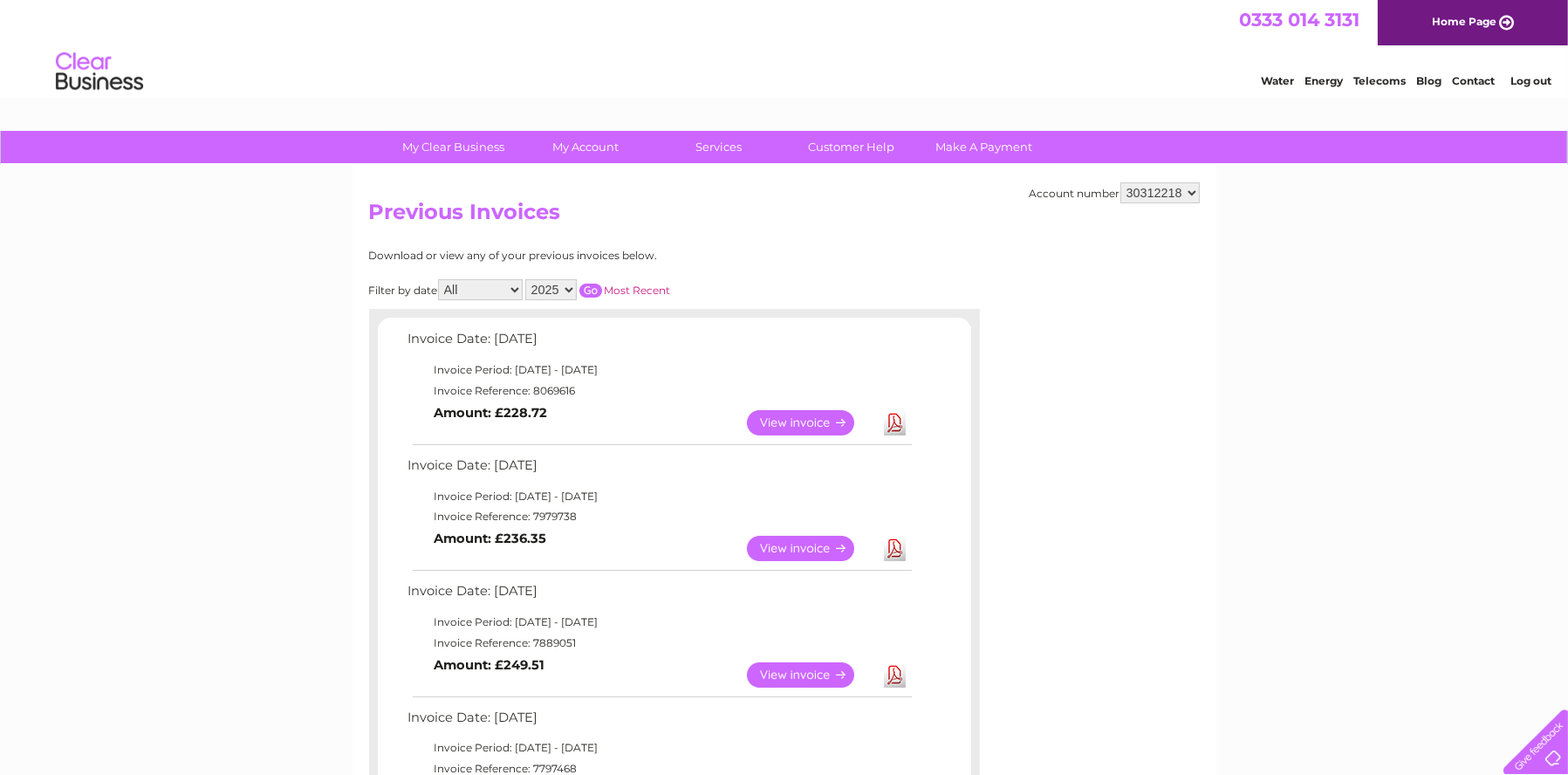
click at [887, 419] on link "Download" at bounding box center [895, 423] width 22 height 25
click at [1192, 196] on select "445240 952613 1147469 30312218" at bounding box center [1160, 193] width 79 height 21
select select "445240"
click at [1122, 183] on select "445240 952613 1147469 30312218" at bounding box center [1160, 193] width 79 height 21
click at [1190, 199] on select "445240 952613 1147469 30312218" at bounding box center [1160, 193] width 79 height 21
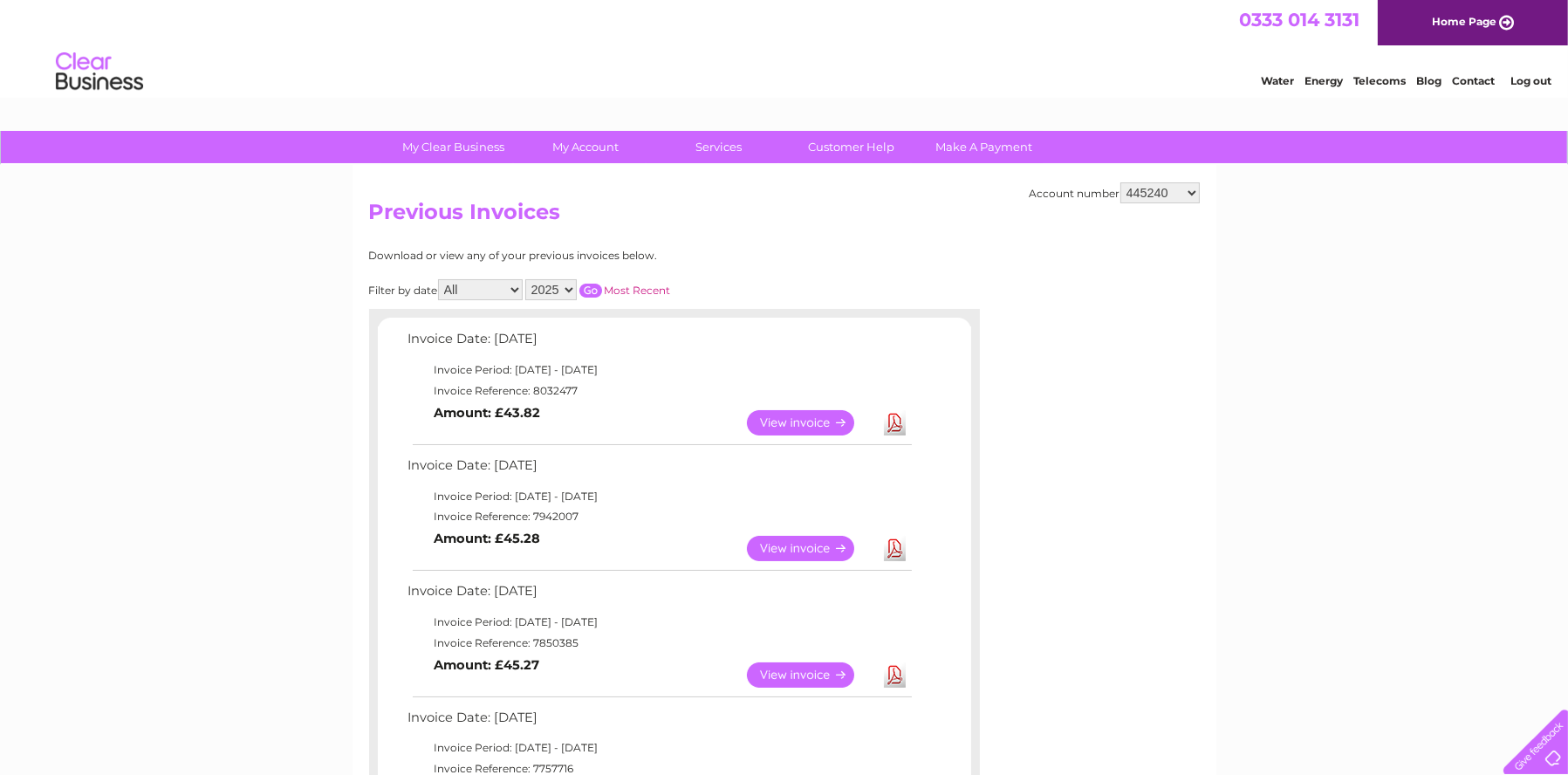
select select "952613"
click at [1122, 183] on select "445240 952613 1147469 30312218" at bounding box center [1160, 193] width 79 height 21
click at [1194, 196] on select "445240 952613 1147469 30312218" at bounding box center [1160, 193] width 79 height 21
select select "1147469"
click at [1122, 183] on select "445240 952613 1147469 30312218" at bounding box center [1160, 193] width 79 height 21
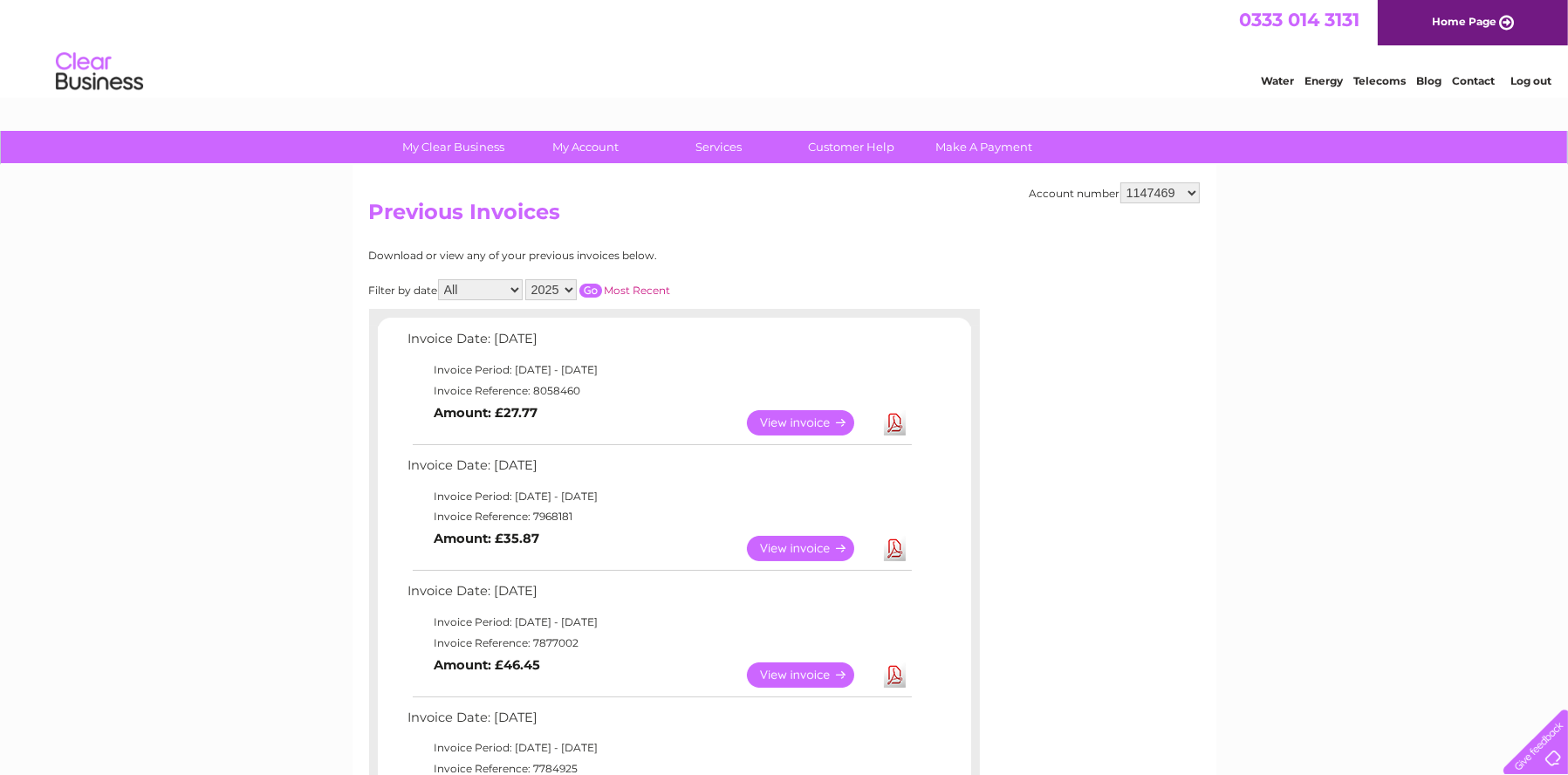
click at [1187, 192] on select "445240 952613 1147469 30312218" at bounding box center [1160, 193] width 79 height 21
select select "952613"
click at [1122, 183] on select "445240 952613 1147469 30312218" at bounding box center [1160, 193] width 79 height 21
click at [1196, 190] on select "445240 952613 1147469 30312218" at bounding box center [1160, 193] width 79 height 21
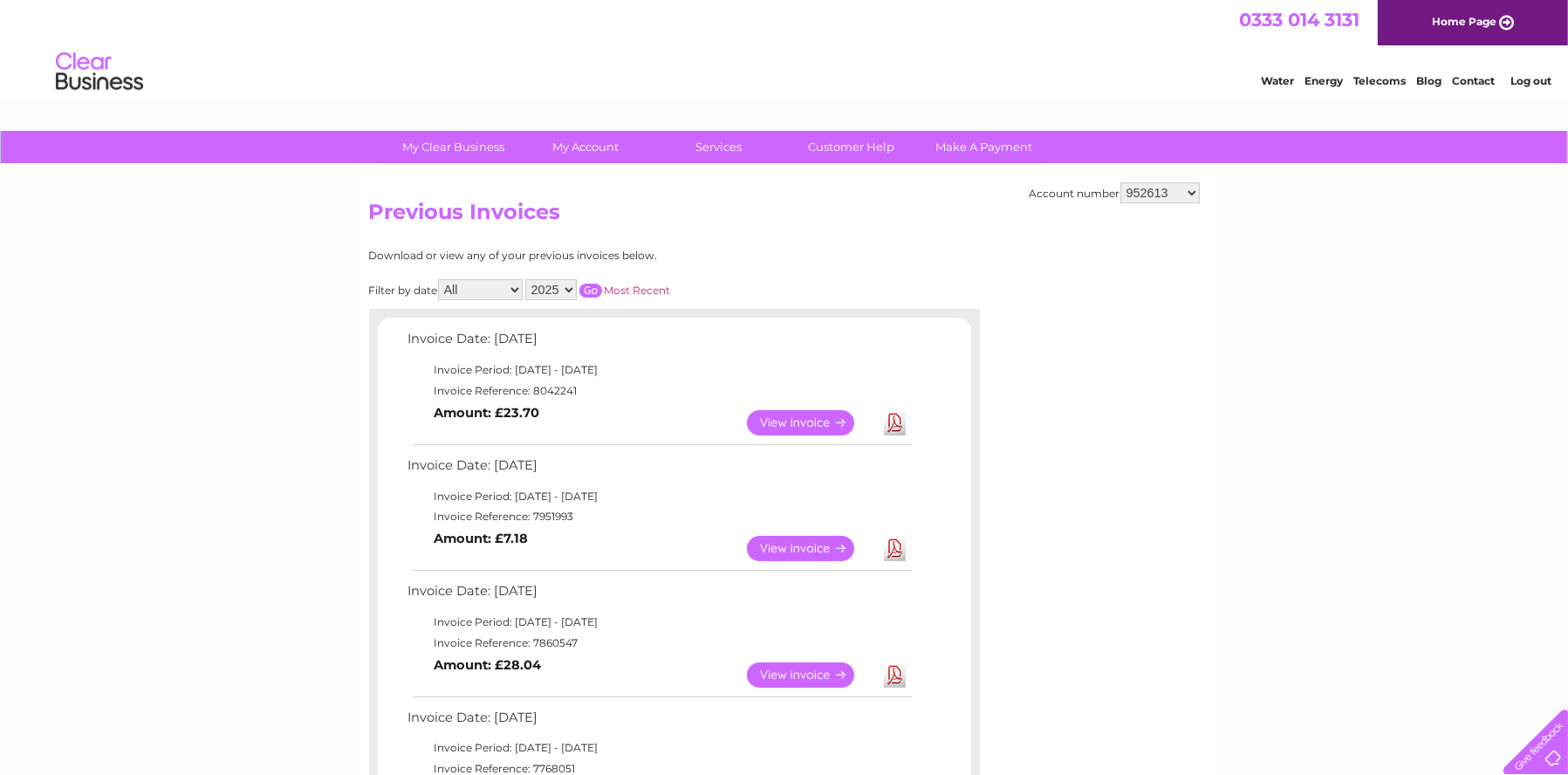
select select "445240"
click at [1122, 183] on select "445240 952613 1147469 30312218" at bounding box center [1160, 193] width 79 height 21
click at [1190, 193] on select "445240 952613 1147469 30312218" at bounding box center [1160, 193] width 79 height 21
select select "30312218"
click at [1122, 183] on select "445240 952613 1147469 30312218" at bounding box center [1160, 193] width 79 height 21
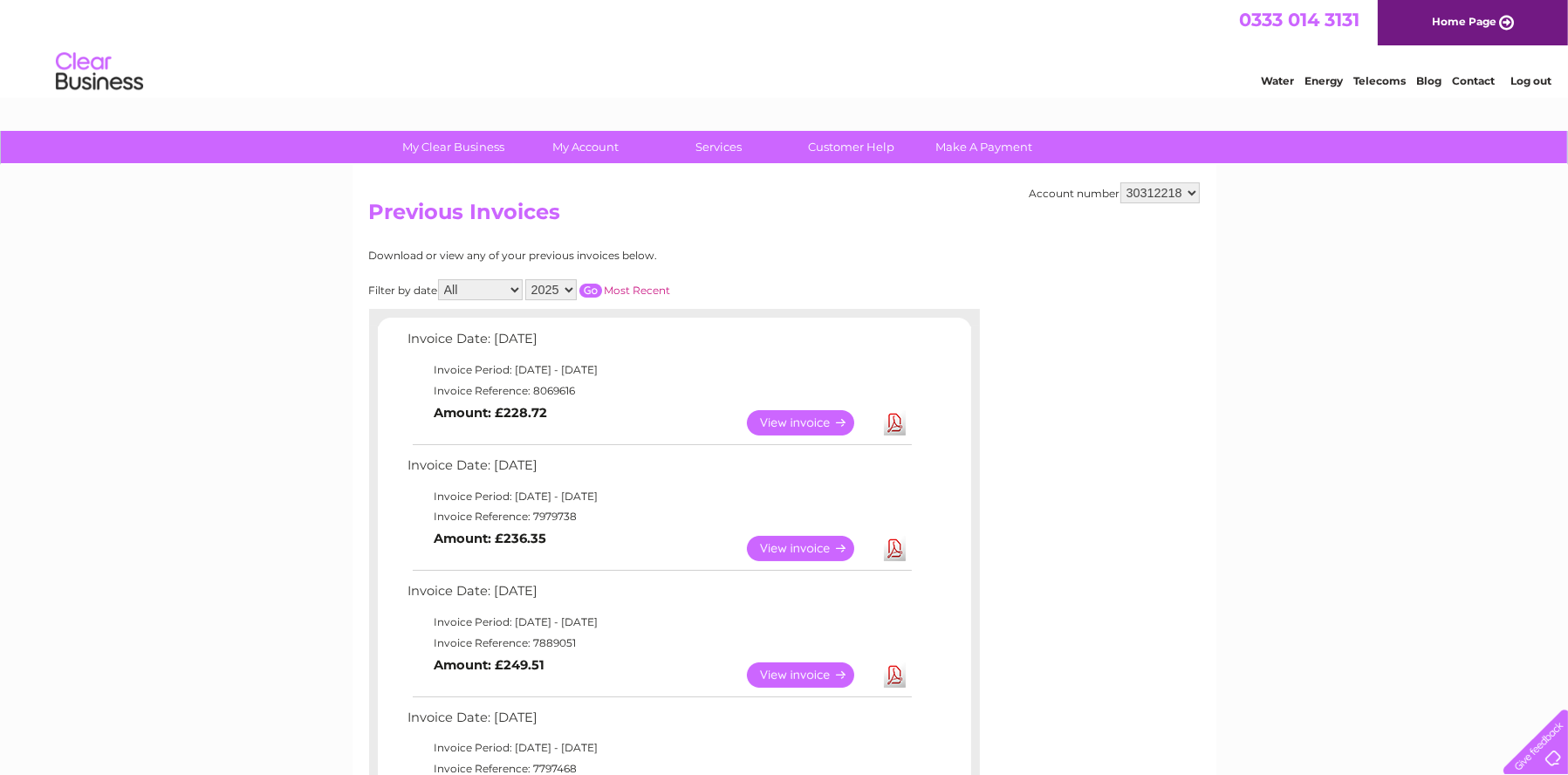
click at [1487, 83] on link "Contact" at bounding box center [1473, 80] width 43 height 14
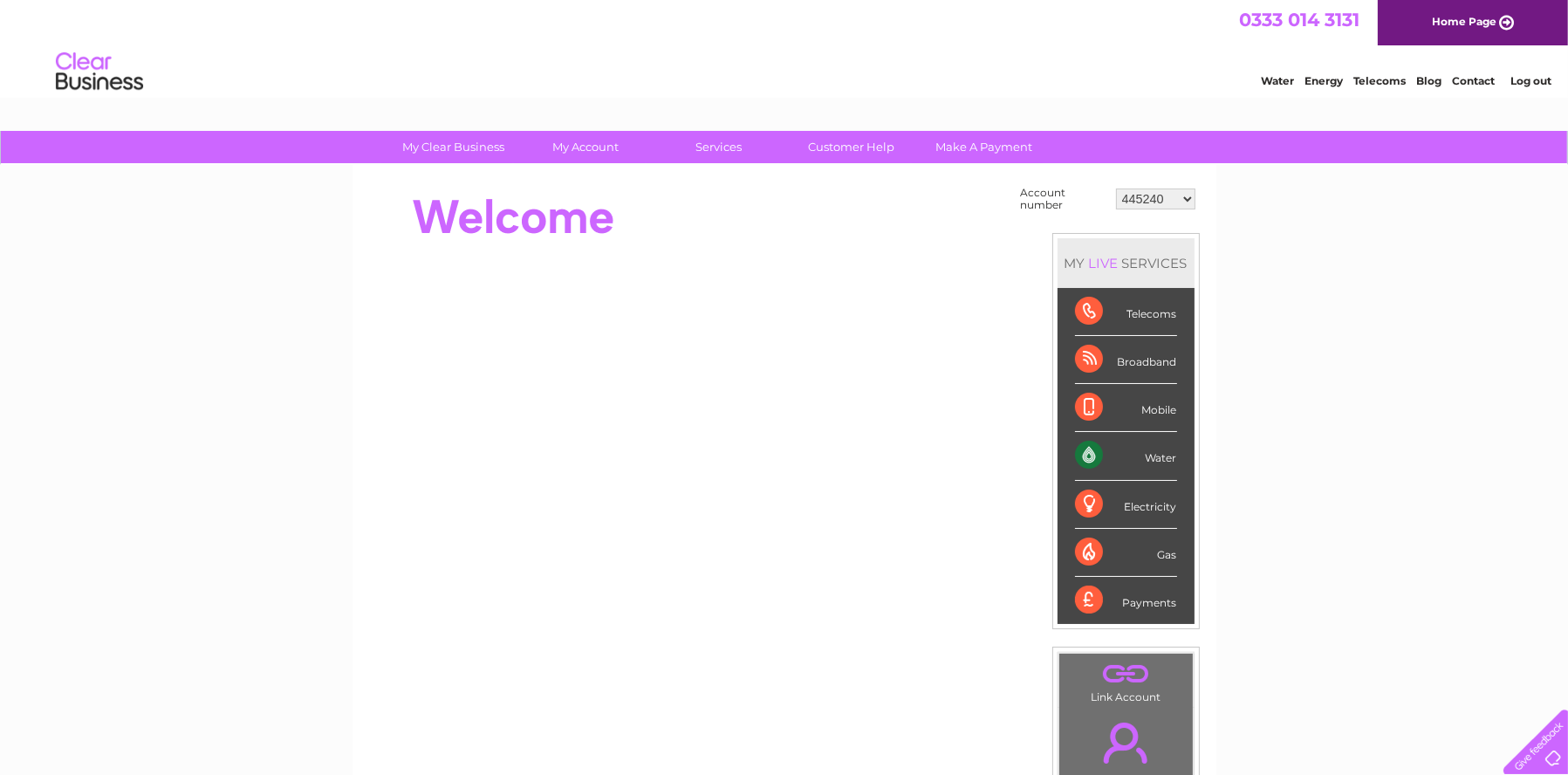
click at [1480, 78] on link "Contact" at bounding box center [1473, 80] width 43 height 14
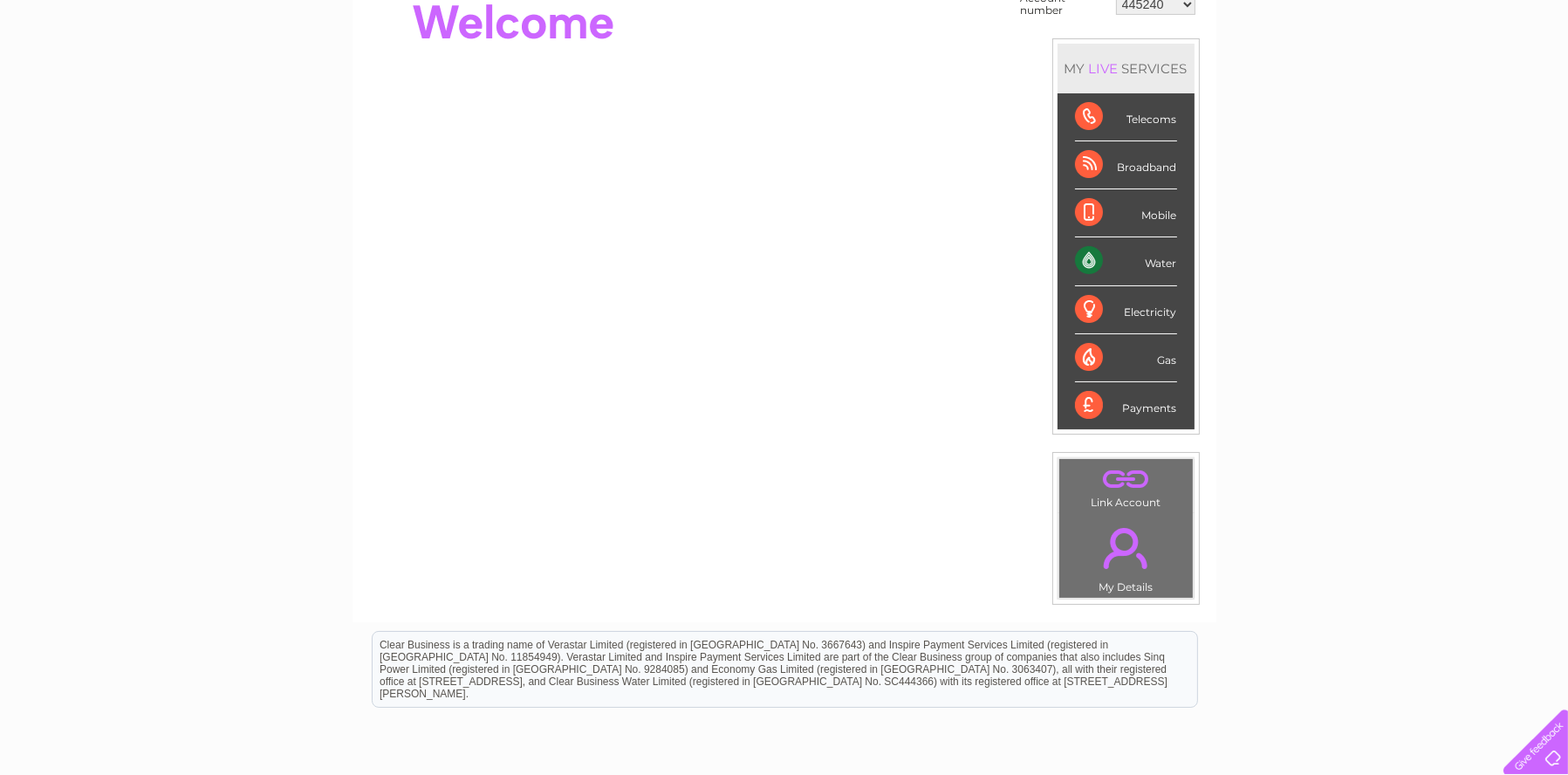
scroll to position [3, 0]
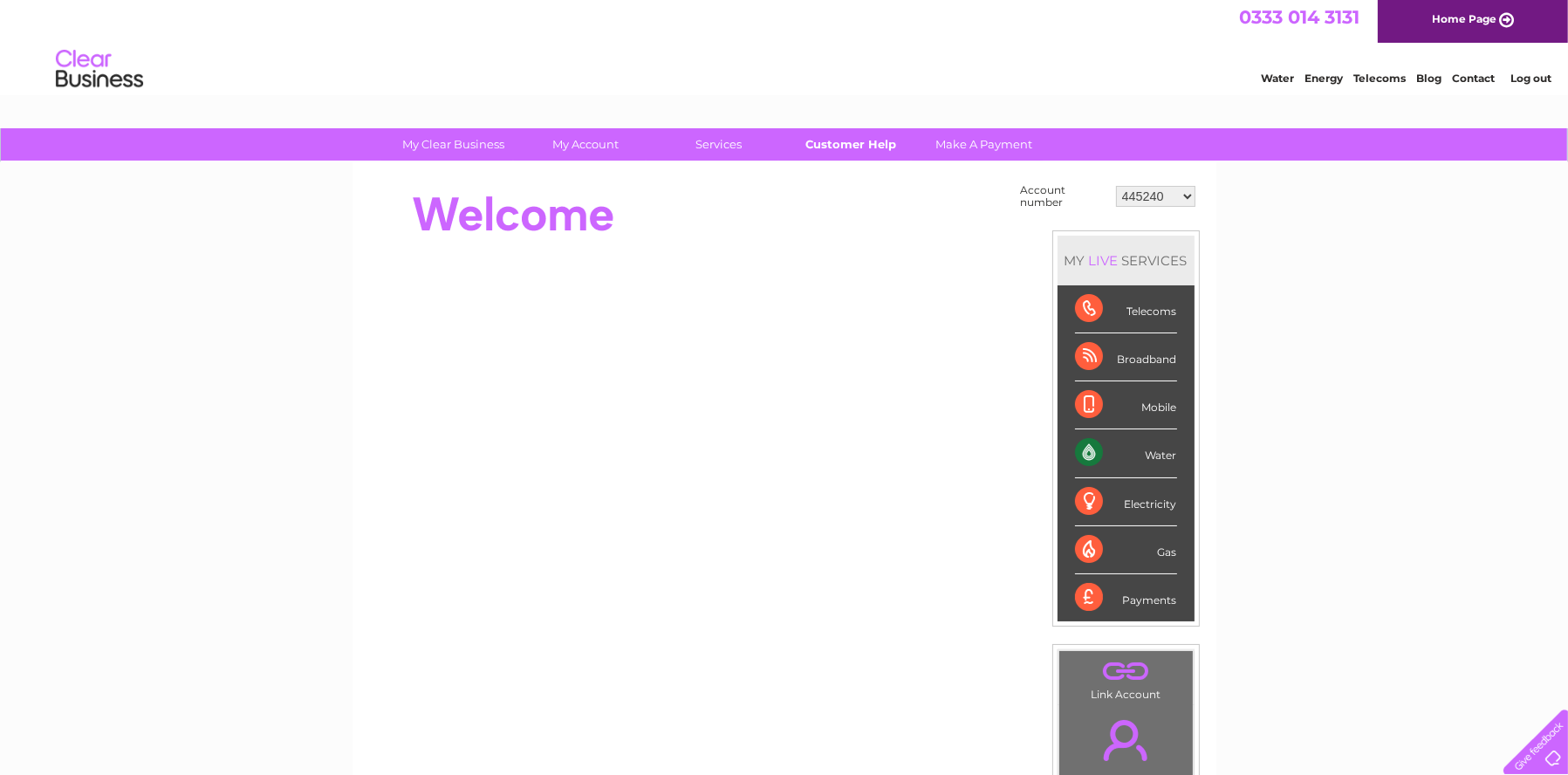
click at [837, 149] on link "Customer Help" at bounding box center [852, 145] width 144 height 32
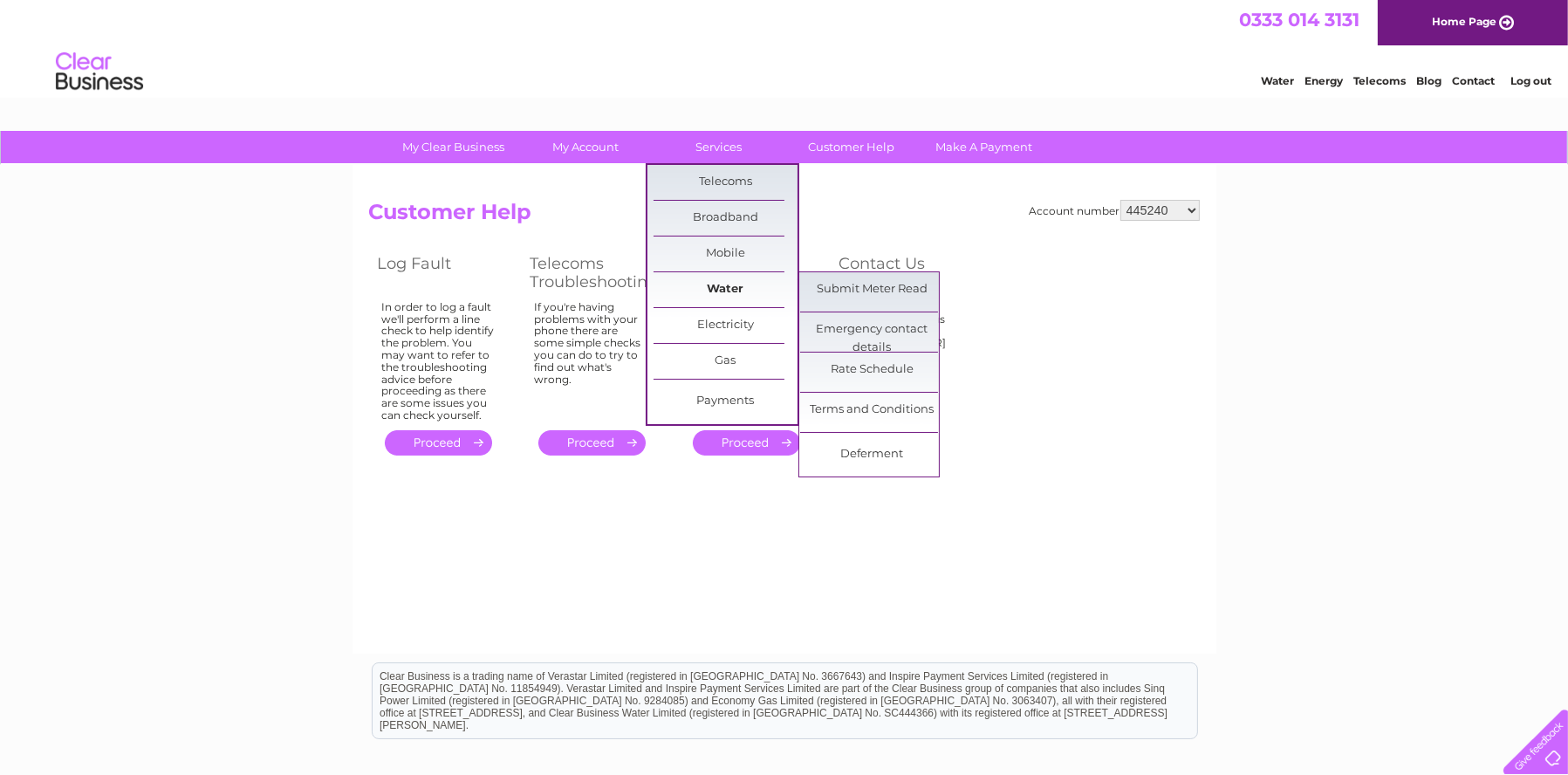
click at [727, 293] on link "Water" at bounding box center [725, 290] width 144 height 35
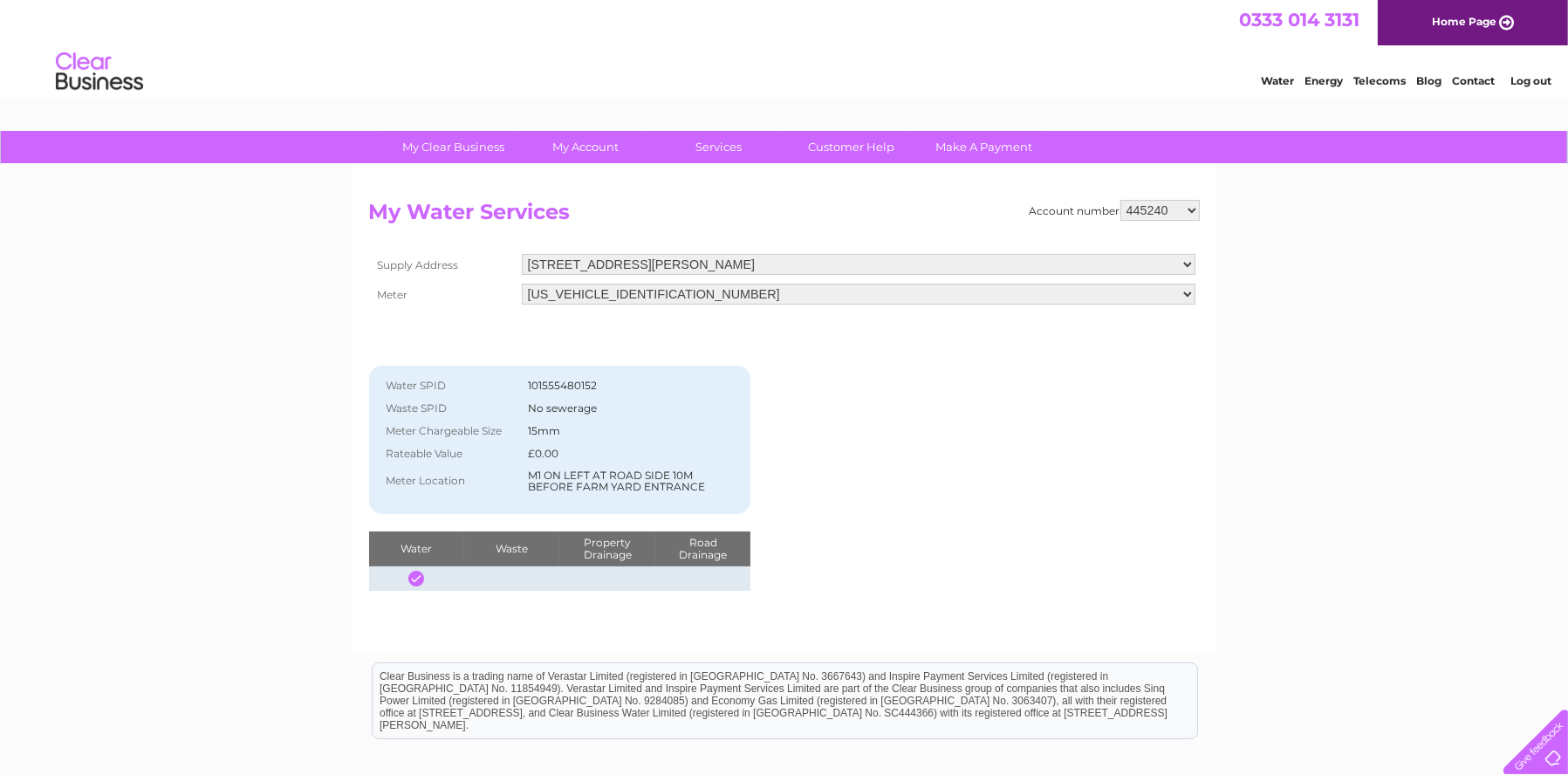
click at [1190, 209] on select "445240 952613 1147469 30312218" at bounding box center [1160, 210] width 79 height 21
select select "952613"
click at [1122, 200] on select "445240 952613 1147469 30312218" at bounding box center [1160, 210] width 79 height 21
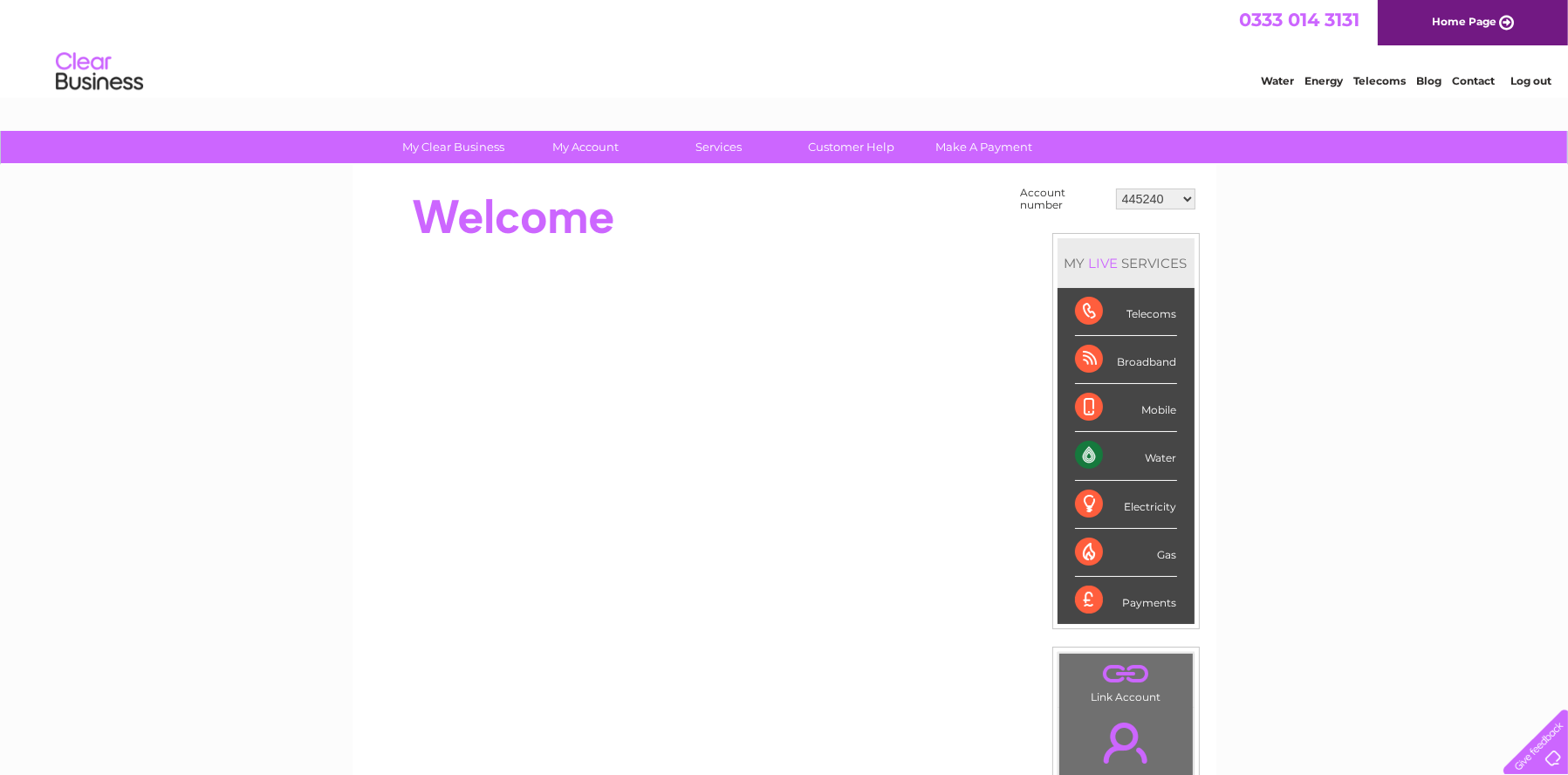
click at [1185, 199] on select "445240 952613 1147469 30312218" at bounding box center [1156, 198] width 79 height 21
click at [1117, 188] on select "445240 952613 1147469 30312218" at bounding box center [1156, 198] width 79 height 21
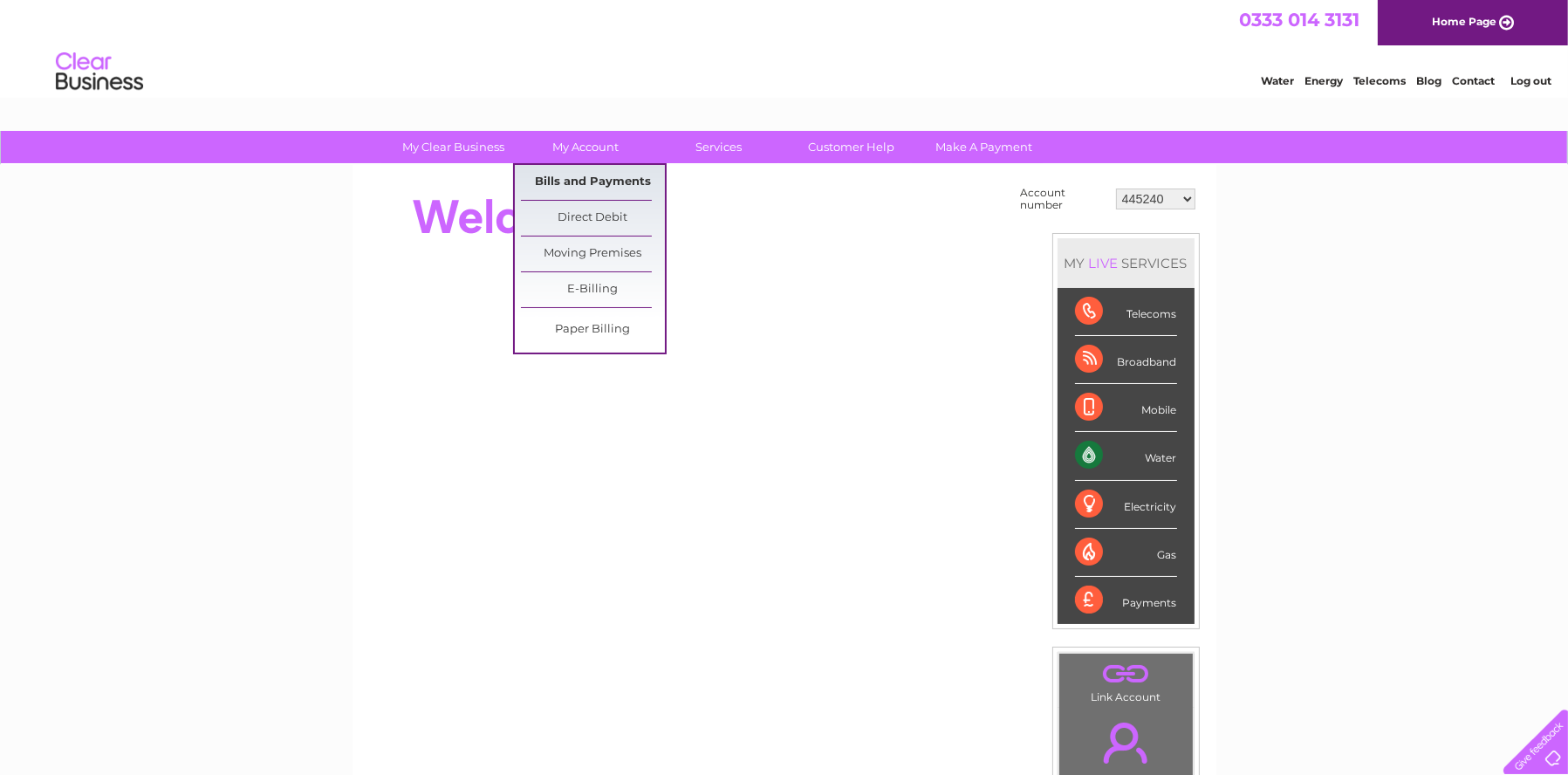
click at [583, 176] on link "Bills and Payments" at bounding box center [593, 182] width 144 height 35
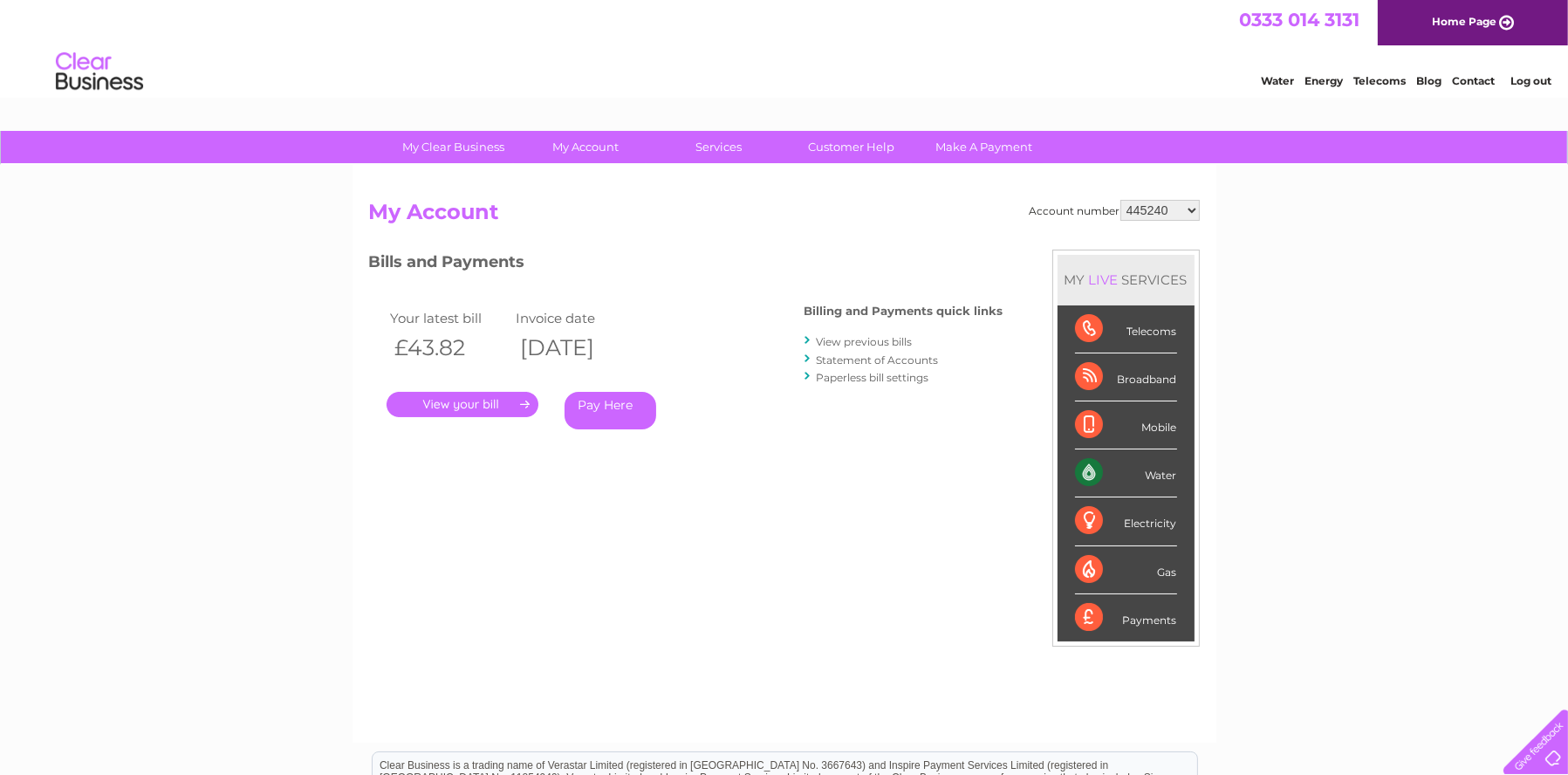
click at [878, 339] on link "View previous bills" at bounding box center [865, 341] width 96 height 14
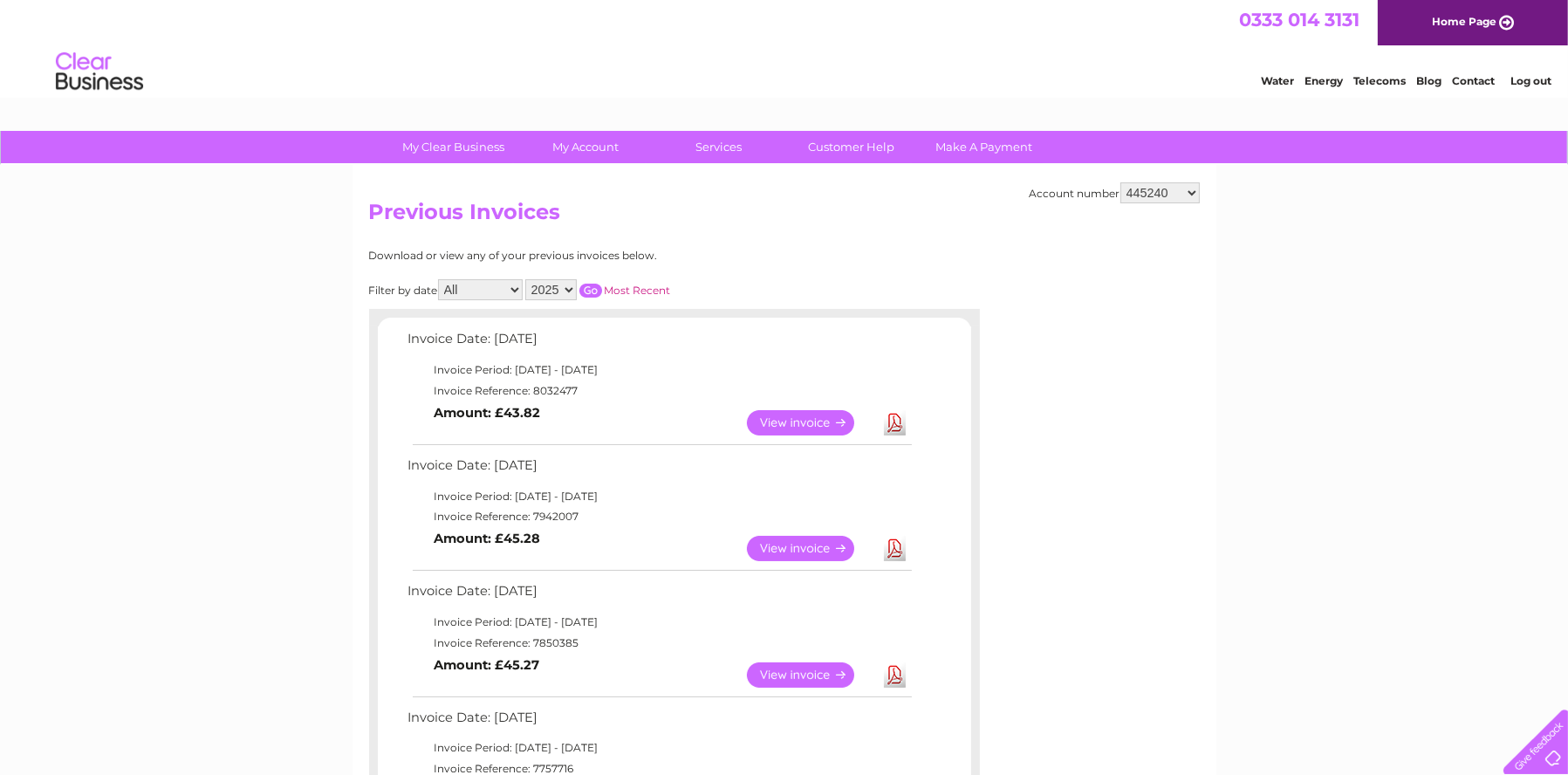
click at [1190, 194] on select "445240 952613 1147469 30312218" at bounding box center [1160, 193] width 79 height 21
select select "952613"
click at [1122, 183] on select "445240 952613 1147469 30312218" at bounding box center [1160, 193] width 79 height 21
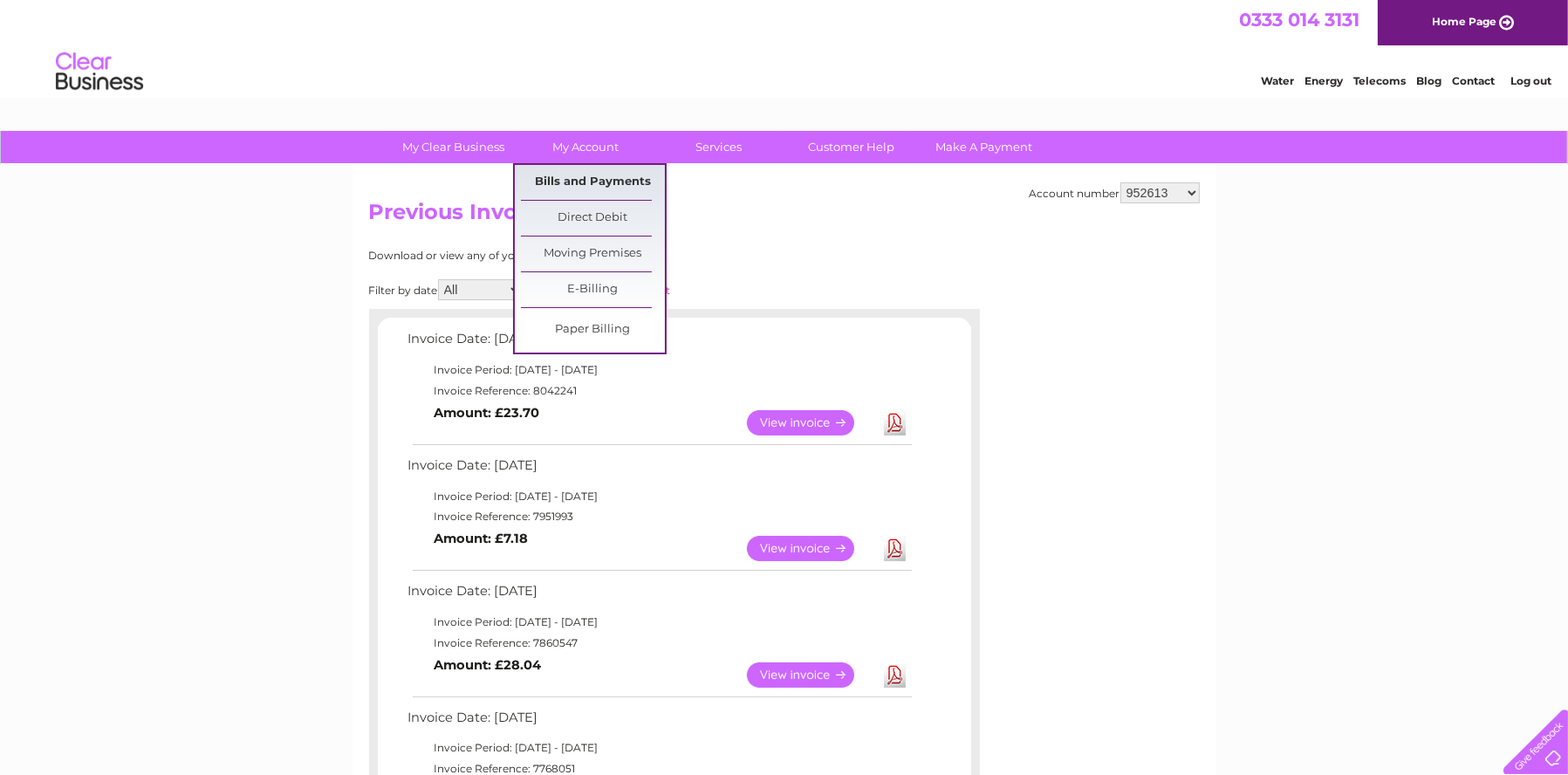
click at [599, 185] on link "Bills and Payments" at bounding box center [593, 182] width 144 height 35
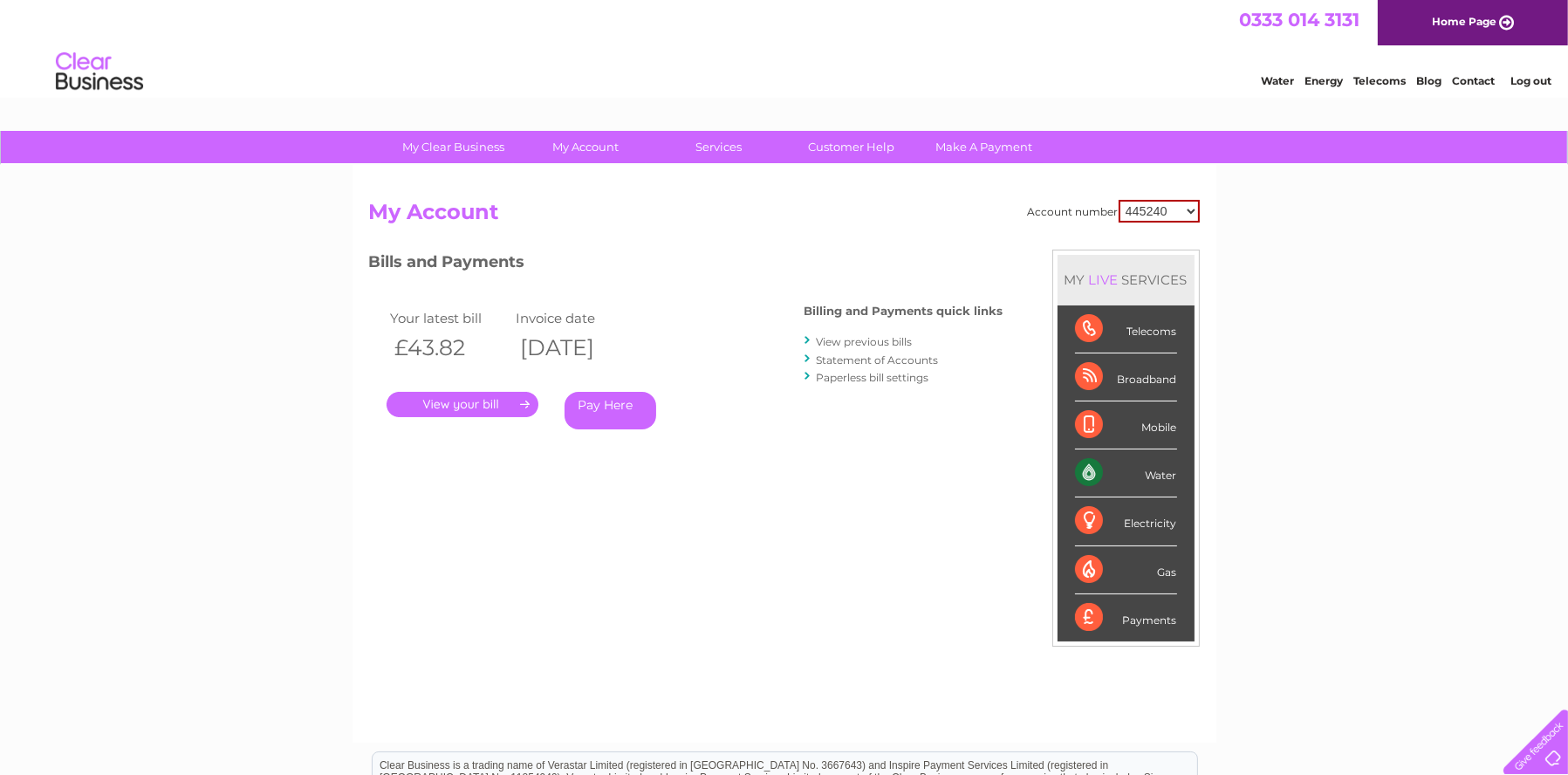
click at [1469, 78] on link "Contact" at bounding box center [1473, 80] width 43 height 14
